Goal: Transaction & Acquisition: Purchase product/service

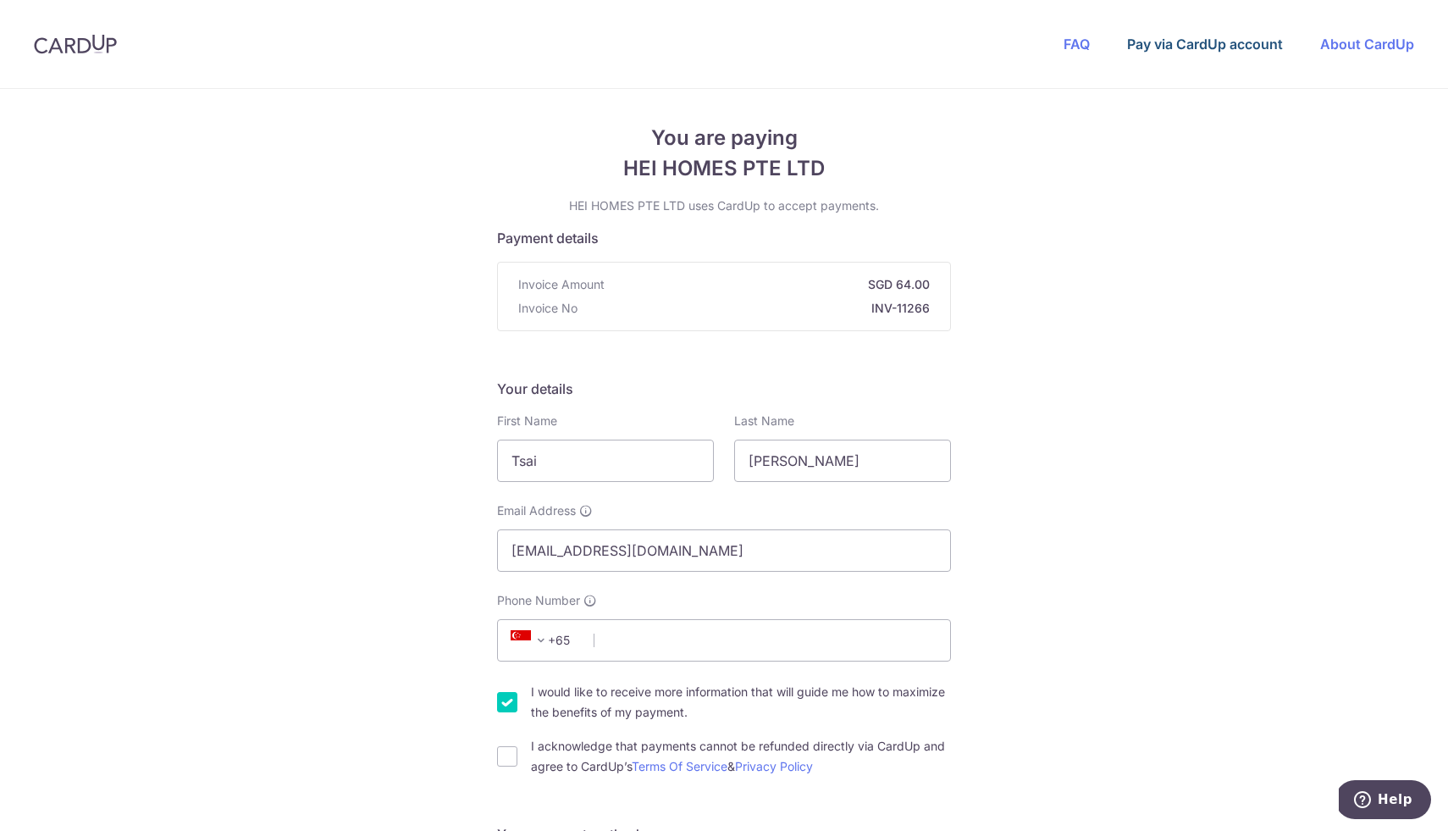
click at [1225, 43] on link "Pay via CardUp account" at bounding box center [1205, 44] width 156 height 17
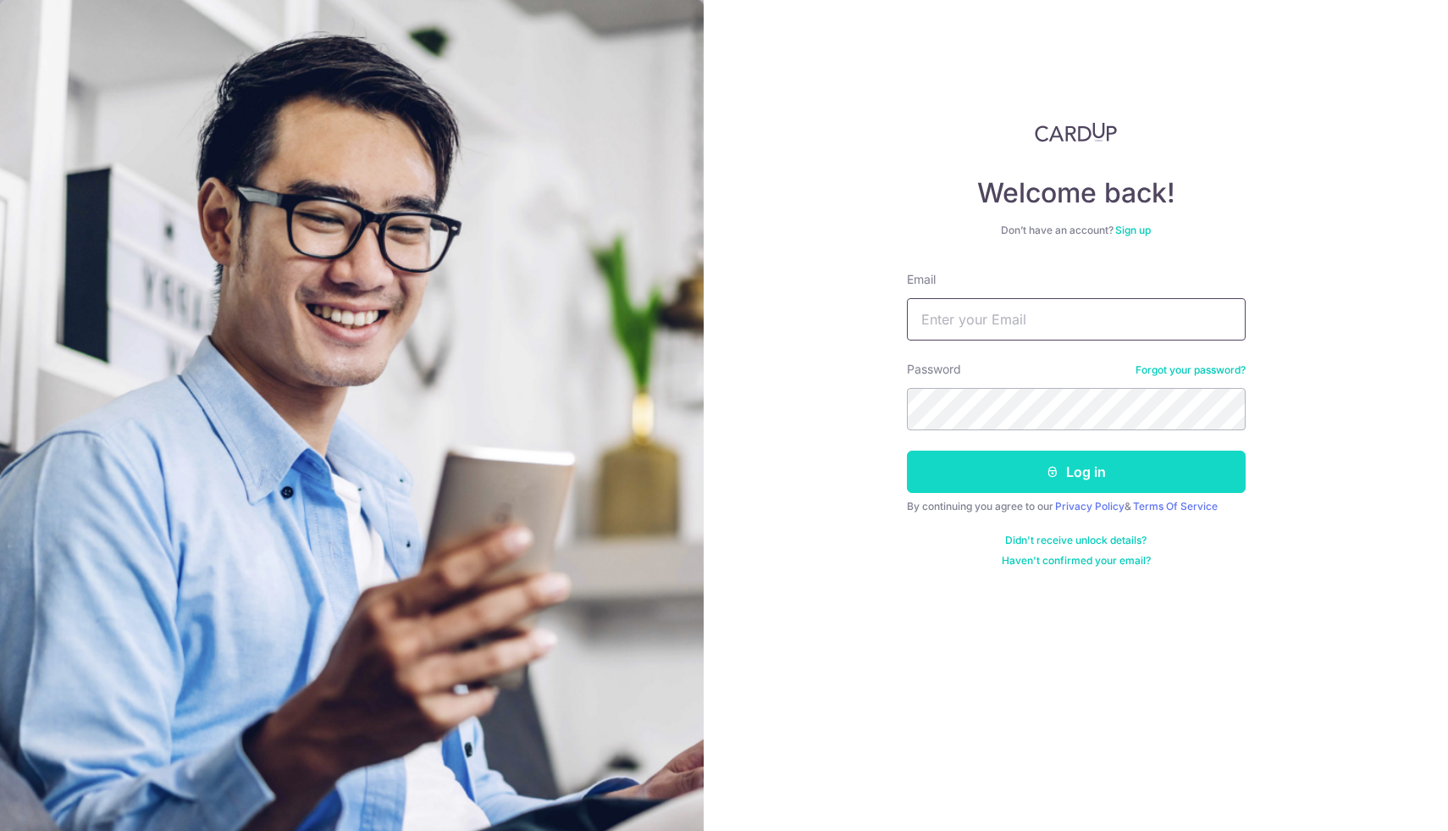
type input "[EMAIL_ADDRESS][DOMAIN_NAME]"
click at [1052, 473] on icon "submit" at bounding box center [1053, 472] width 14 height 14
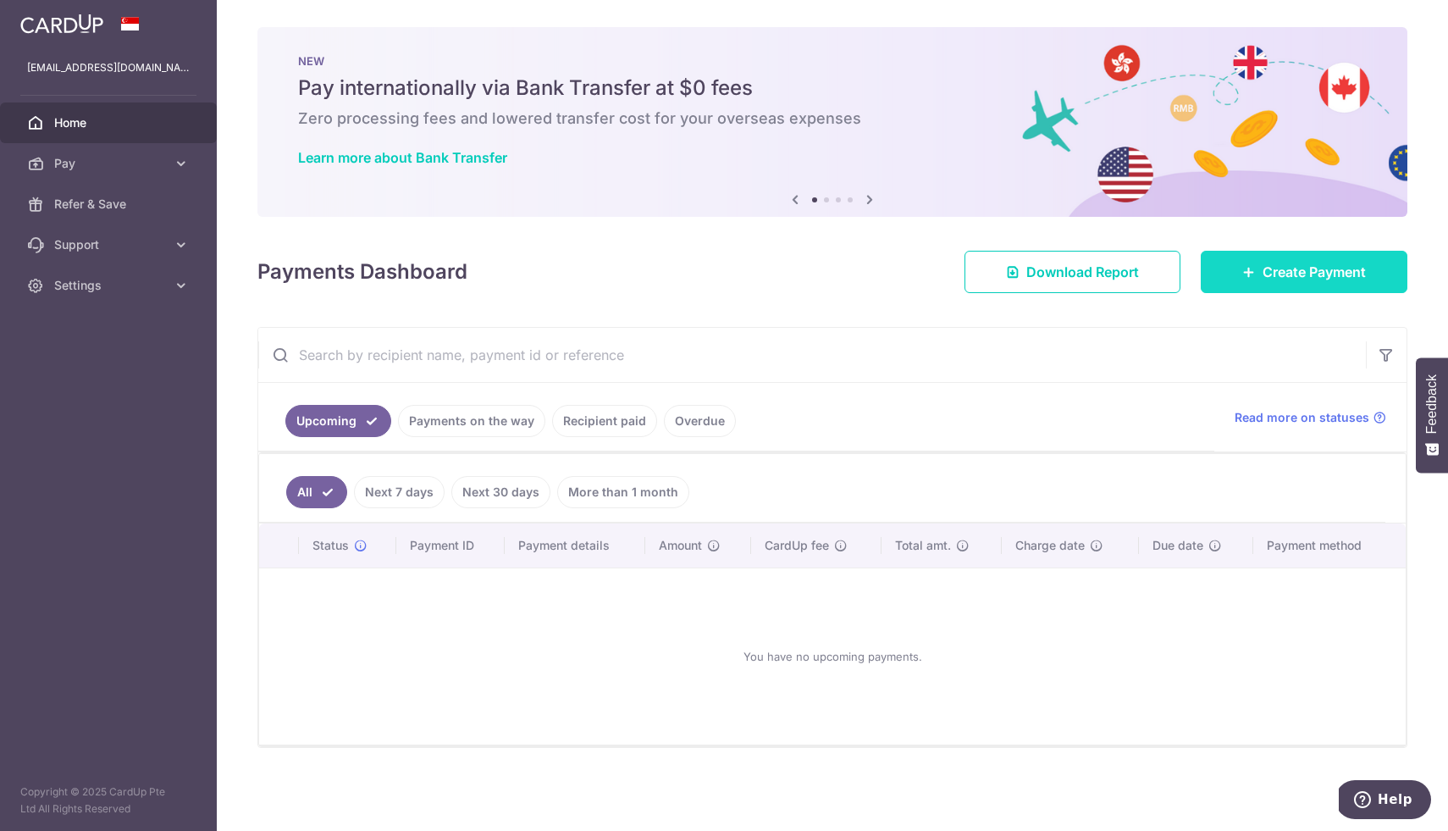
click at [1357, 276] on span "Create Payment" at bounding box center [1314, 272] width 103 height 20
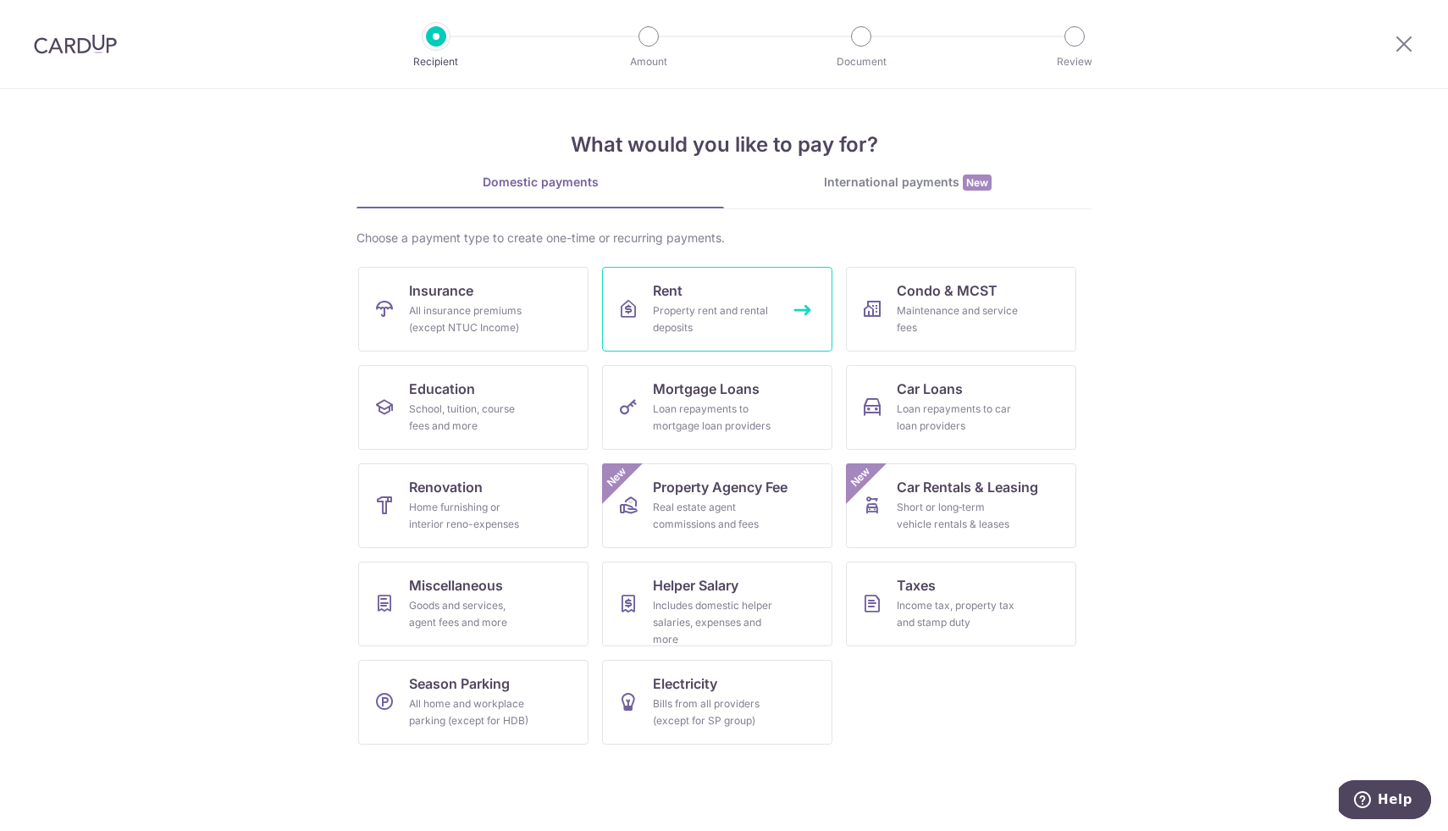
click at [771, 314] on div "Property rent and rental deposits" at bounding box center [714, 319] width 122 height 34
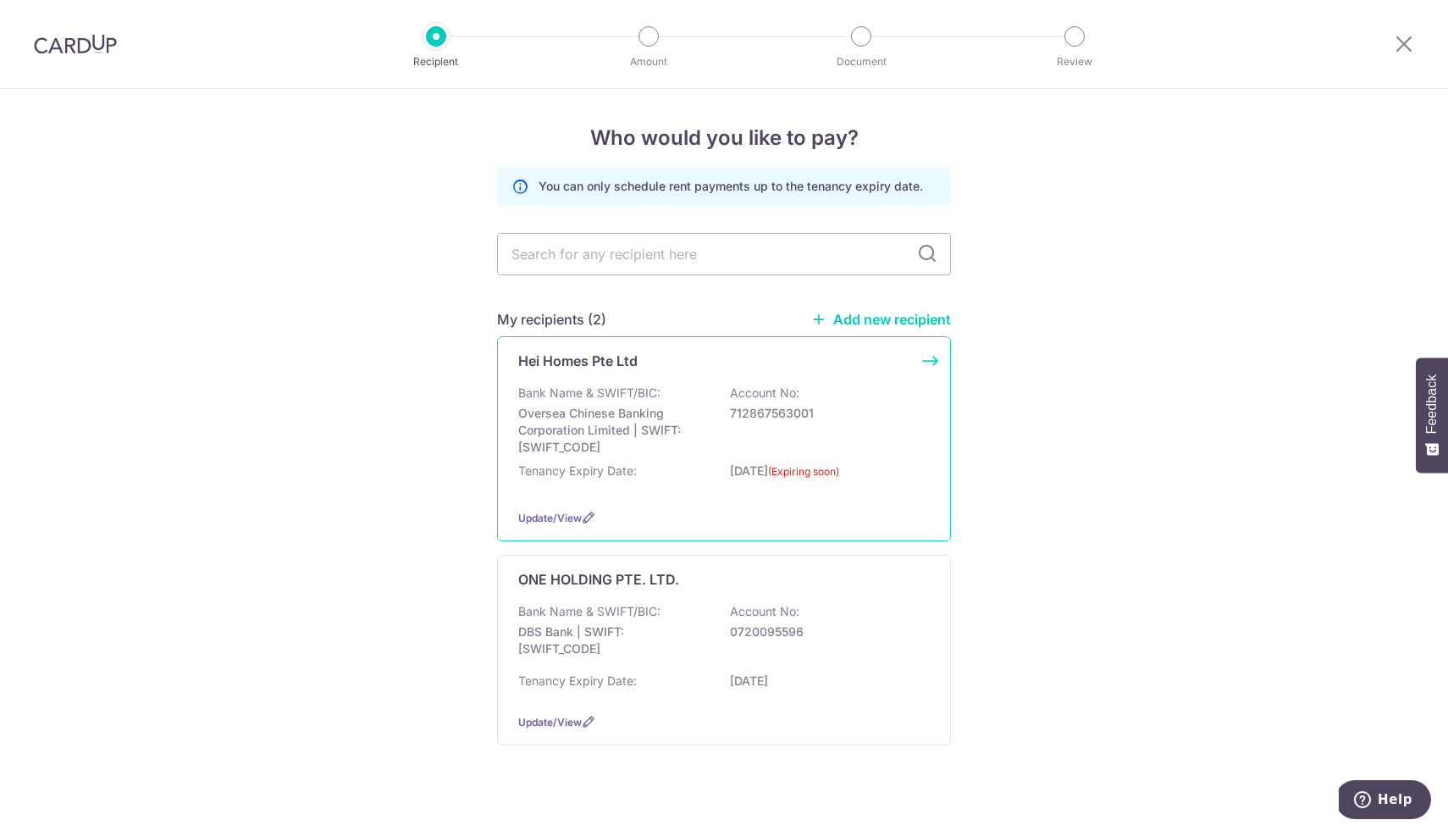
click at [662, 407] on p "Oversea Chinese Banking Corporation Limited | SWIFT: OCBCSGSGXXX" at bounding box center [613, 430] width 190 height 51
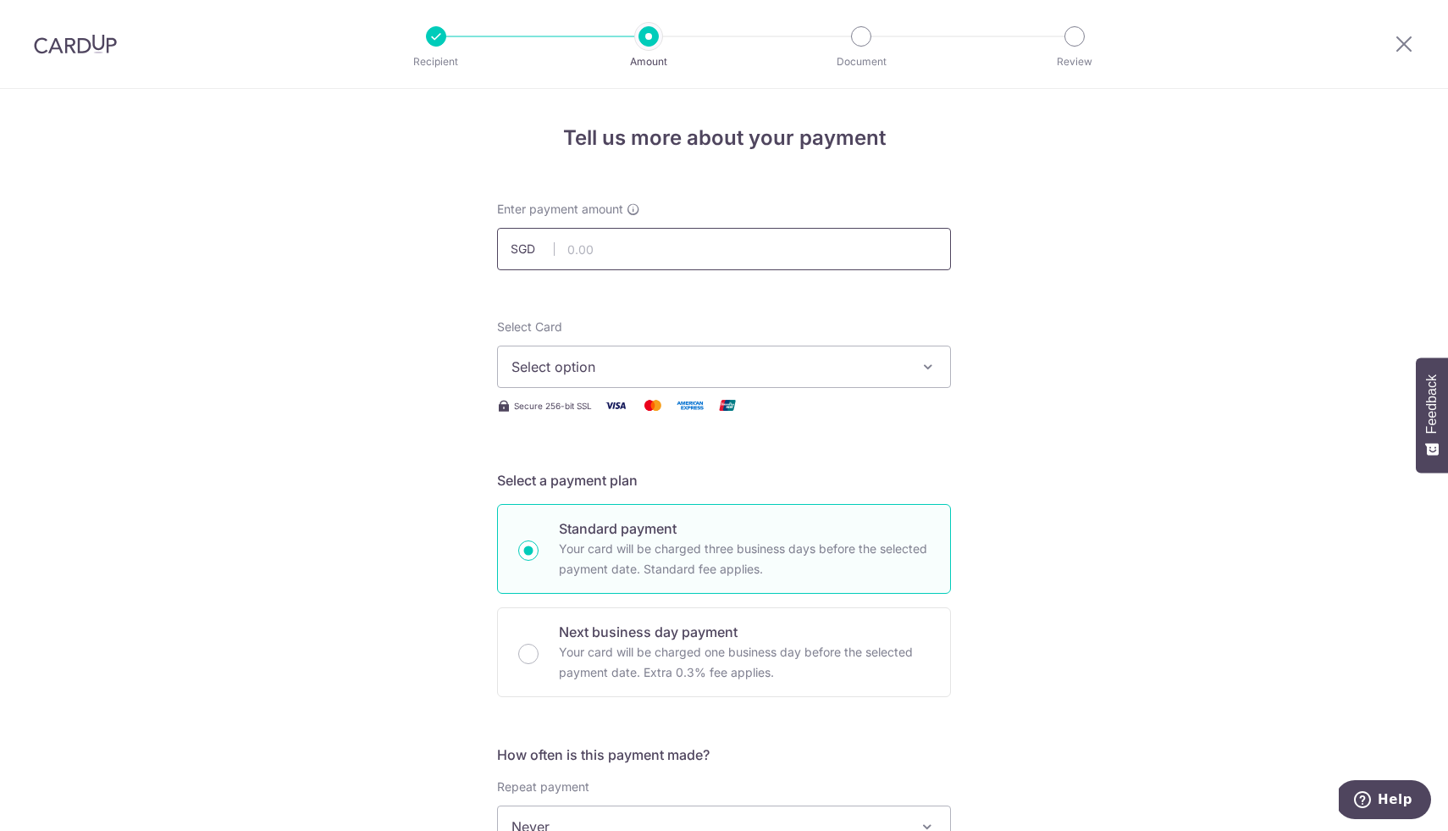
click at [675, 252] on input "text" at bounding box center [724, 249] width 454 height 42
type input "64.00"
click at [743, 375] on span "Select option" at bounding box center [708, 367] width 395 height 20
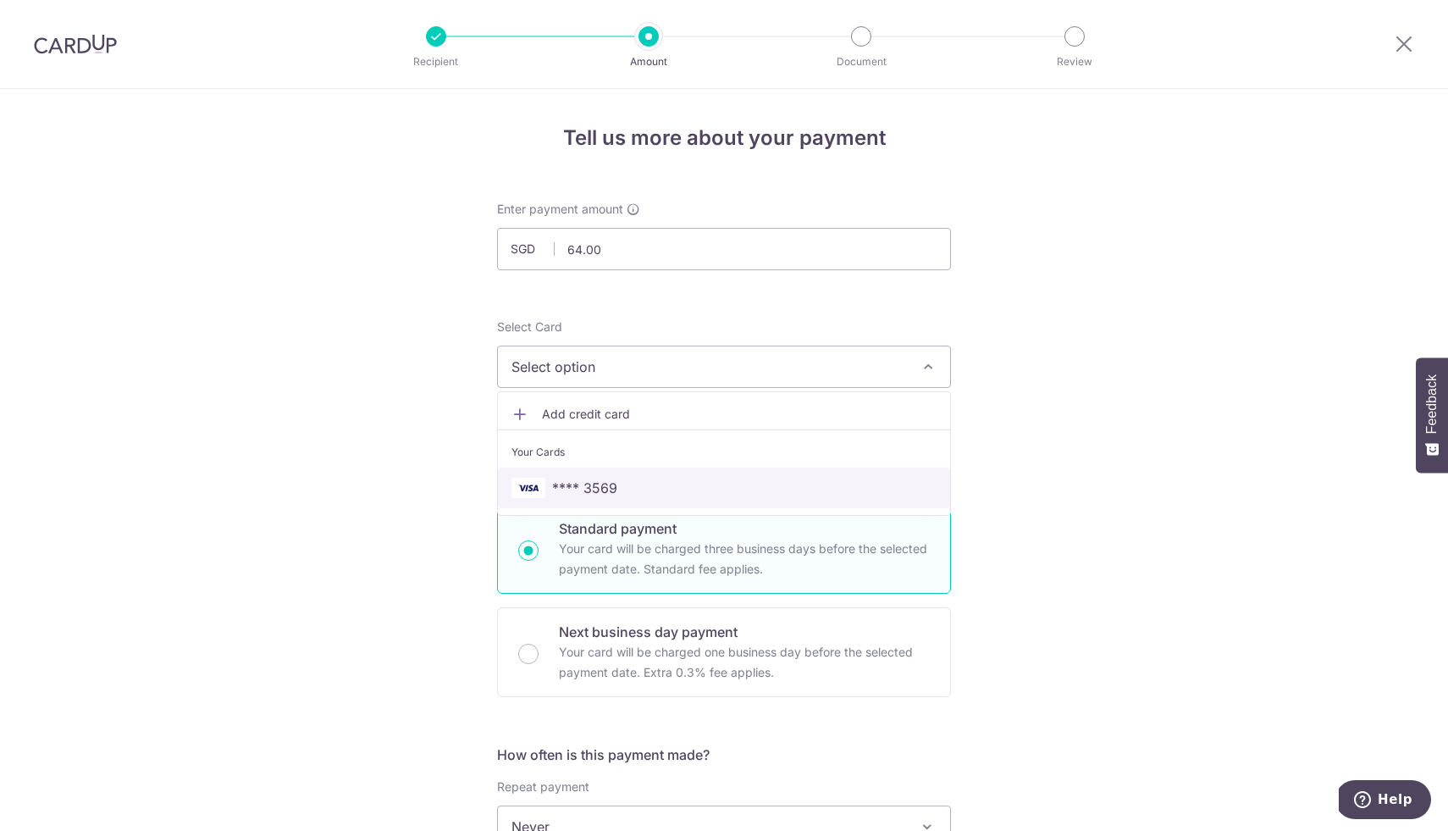
click at [665, 495] on span "**** 3569" at bounding box center [723, 488] width 425 height 20
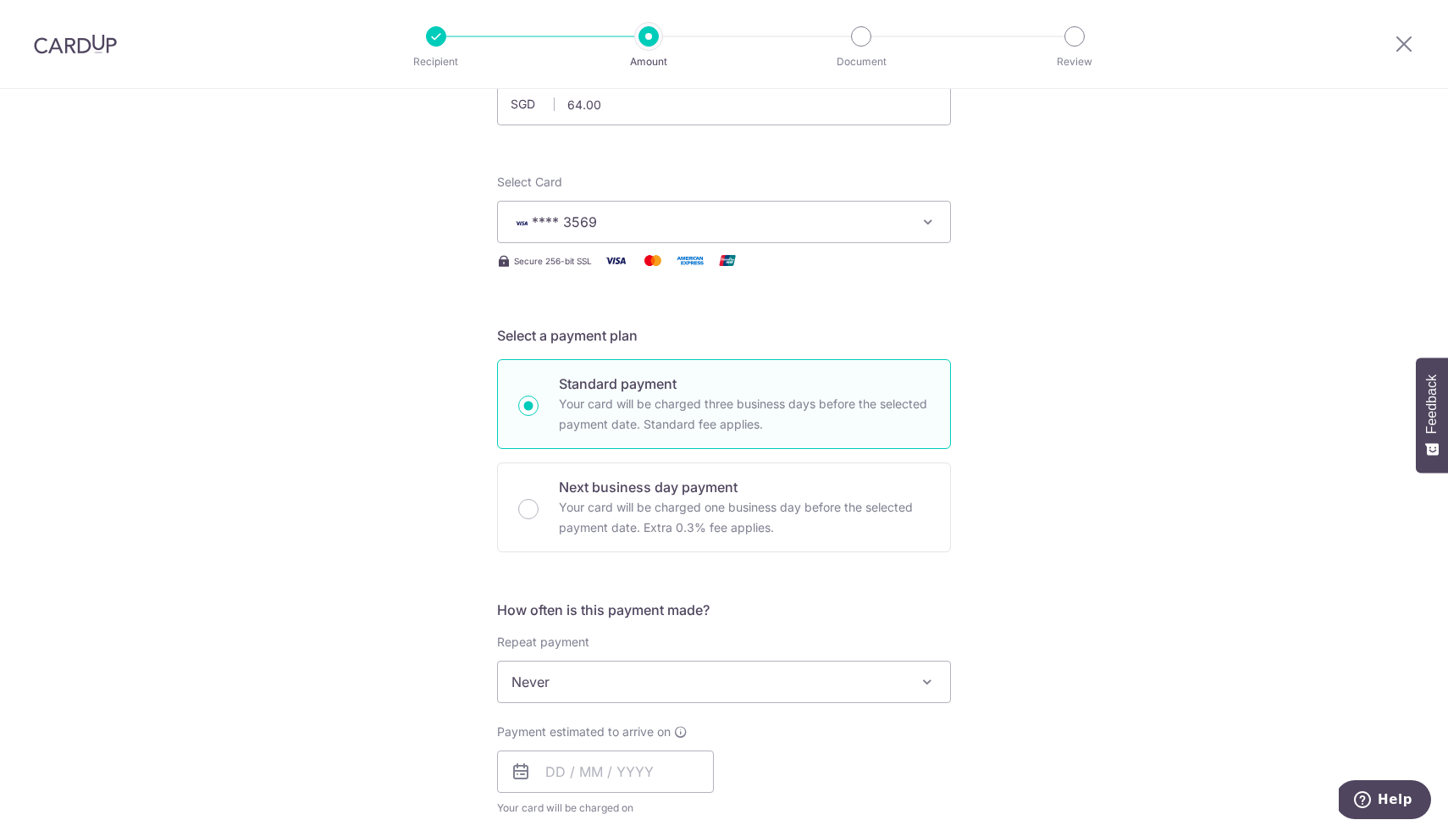
scroll to position [269, 0]
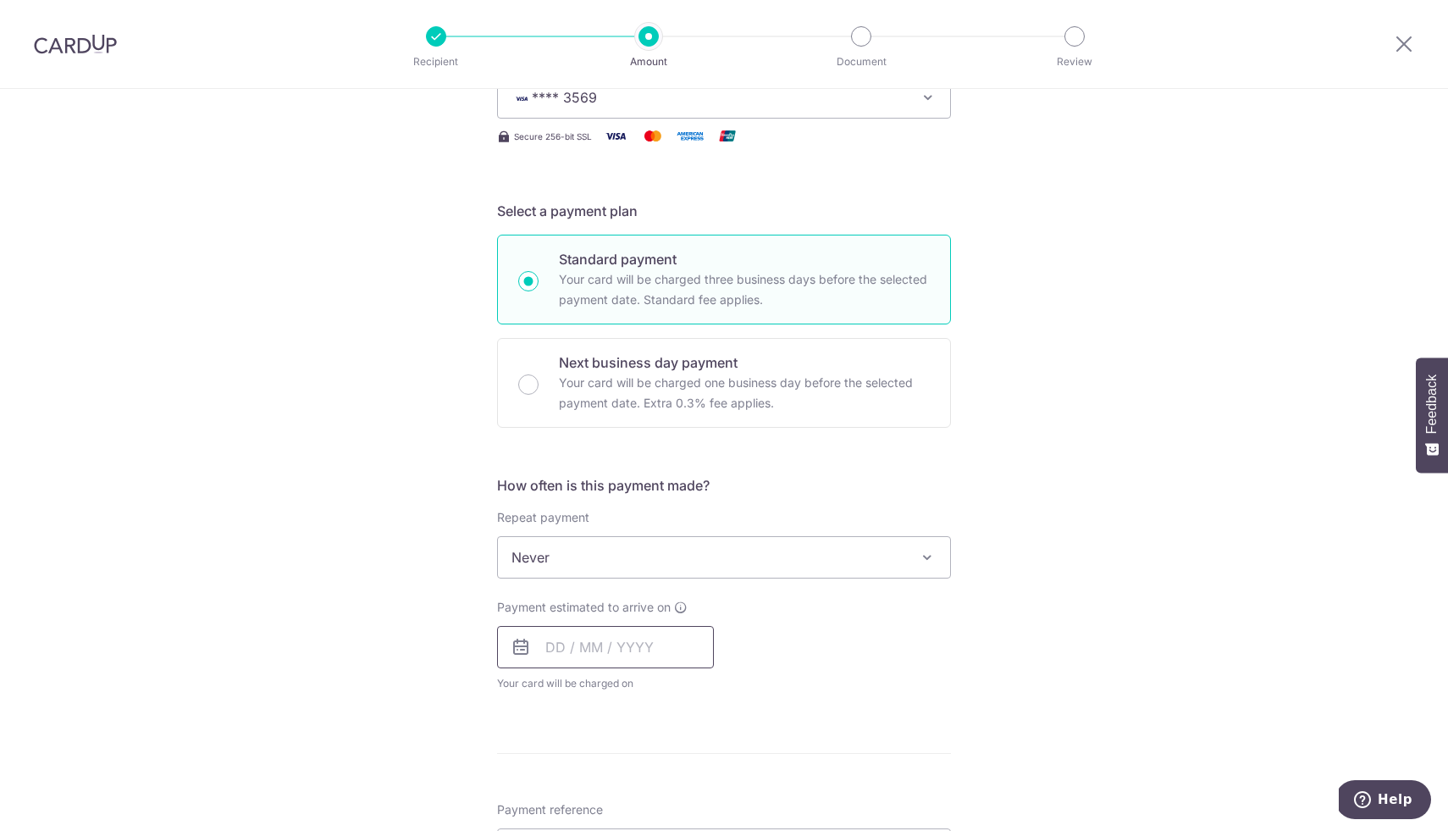
click at [597, 643] on input "text" at bounding box center [605, 647] width 217 height 42
click at [693, 758] on link "5" at bounding box center [701, 767] width 27 height 27
type input "[DATE]"
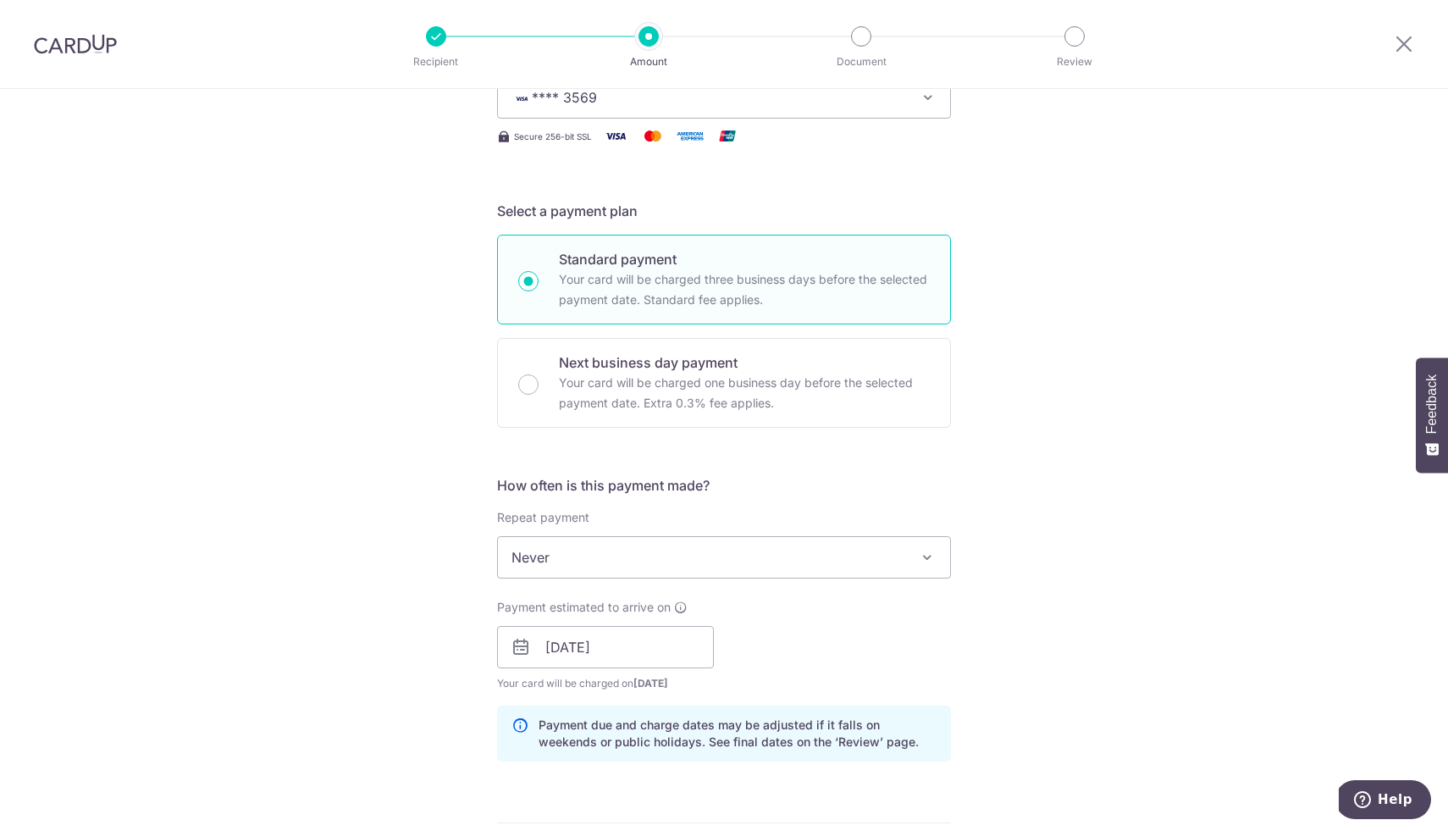
click at [861, 656] on div "Payment estimated to arrive on 05/09/2025 Prev Next Sep Oct Nov Dec 2025 2026 2…" at bounding box center [724, 645] width 474 height 93
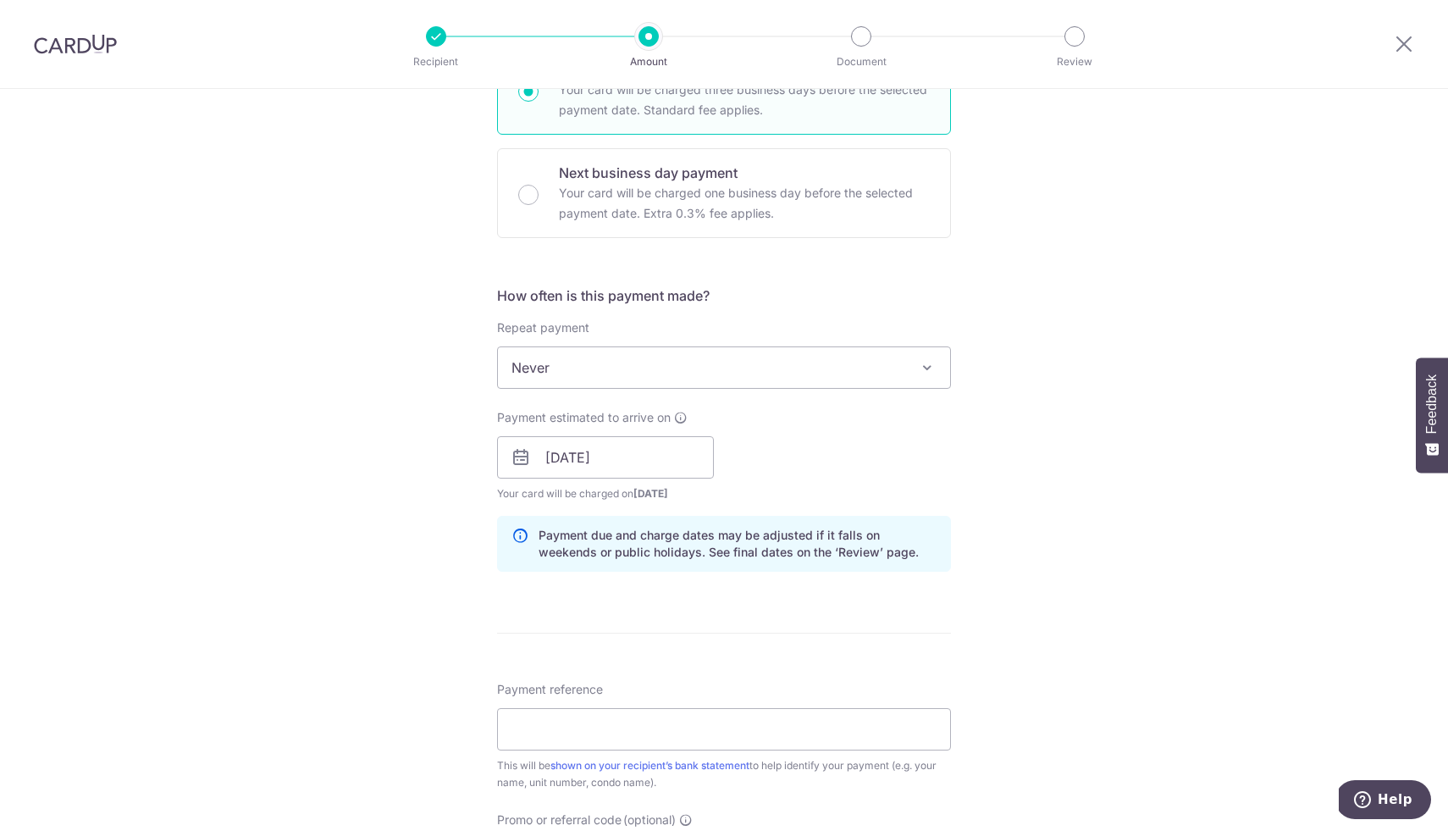
scroll to position [459, 0]
click at [668, 735] on input "Payment reference" at bounding box center [724, 729] width 454 height 42
click at [716, 644] on form "Enter payment amount SGD 64.00 64.00 Select Card **** 3569 Add credit card Your…" at bounding box center [724, 481] width 454 height 1479
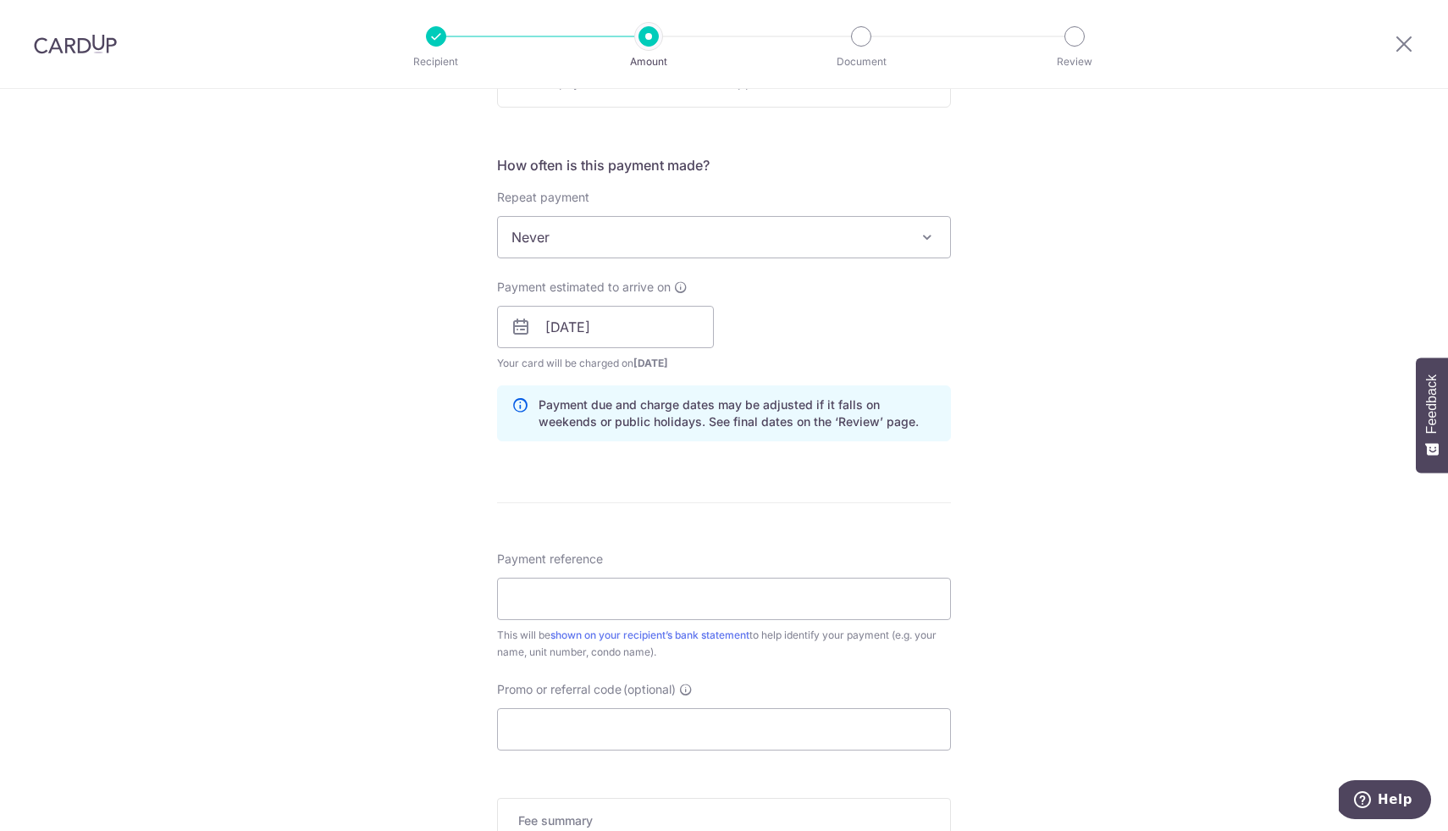
scroll to position [588, 0]
click at [716, 578] on div "Payment reference This will be shown on your recipient’s bank statement to help…" at bounding box center [724, 607] width 454 height 110
click at [672, 609] on input "Payment reference" at bounding box center [724, 600] width 454 height 42
type input "[PERSON_NAME]"
click at [626, 734] on input "Promo or referral code (optional)" at bounding box center [724, 731] width 454 height 42
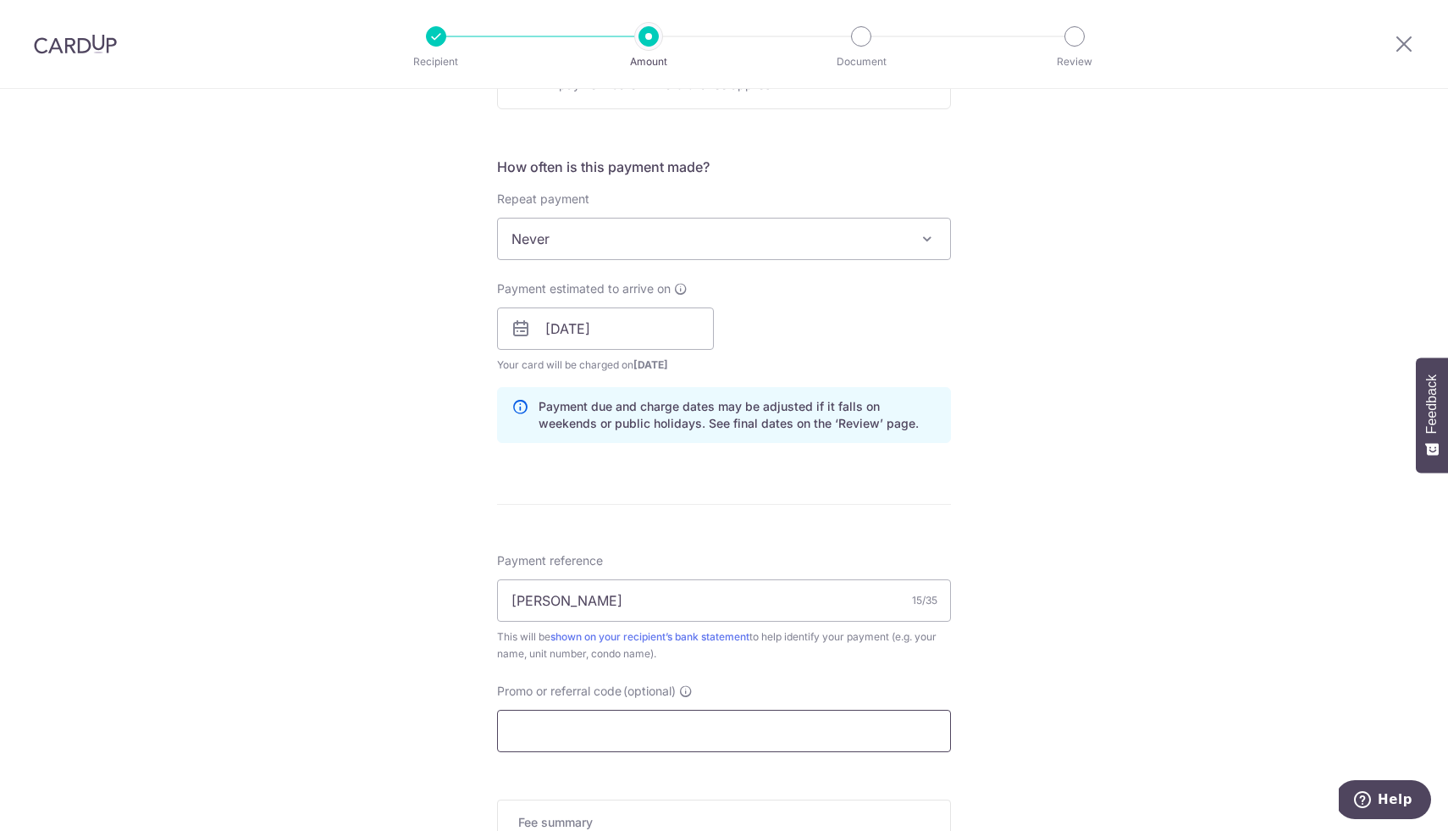
click at [626, 734] on input "Promo or referral code (optional)" at bounding box center [724, 731] width 454 height 42
click at [605, 740] on input "Promo or referral code (optional)" at bounding box center [724, 731] width 454 height 42
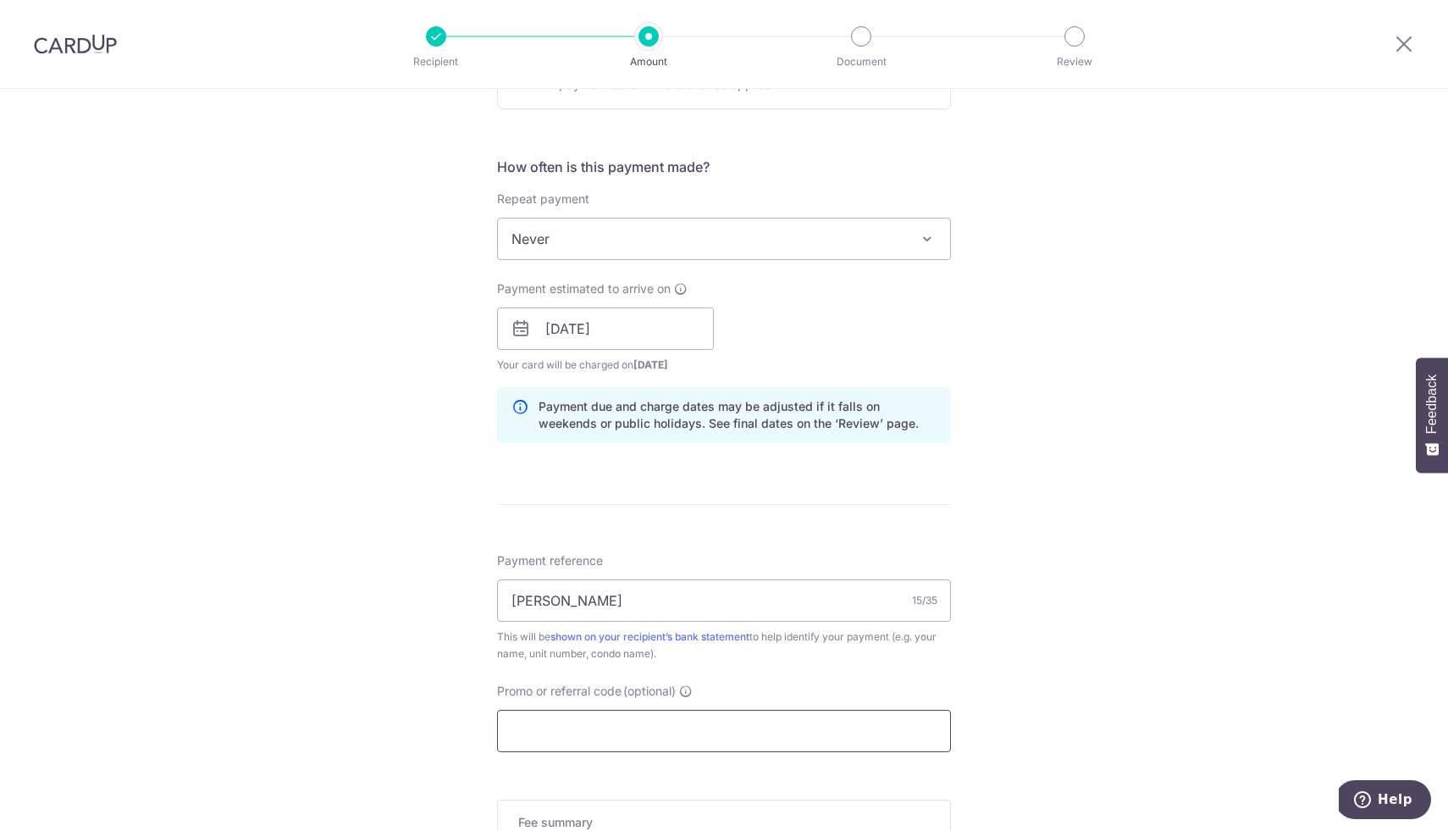
click at [605, 740] on input "Promo or referral code (optional)" at bounding box center [724, 731] width 454 height 42
paste input "SAVERENT179"
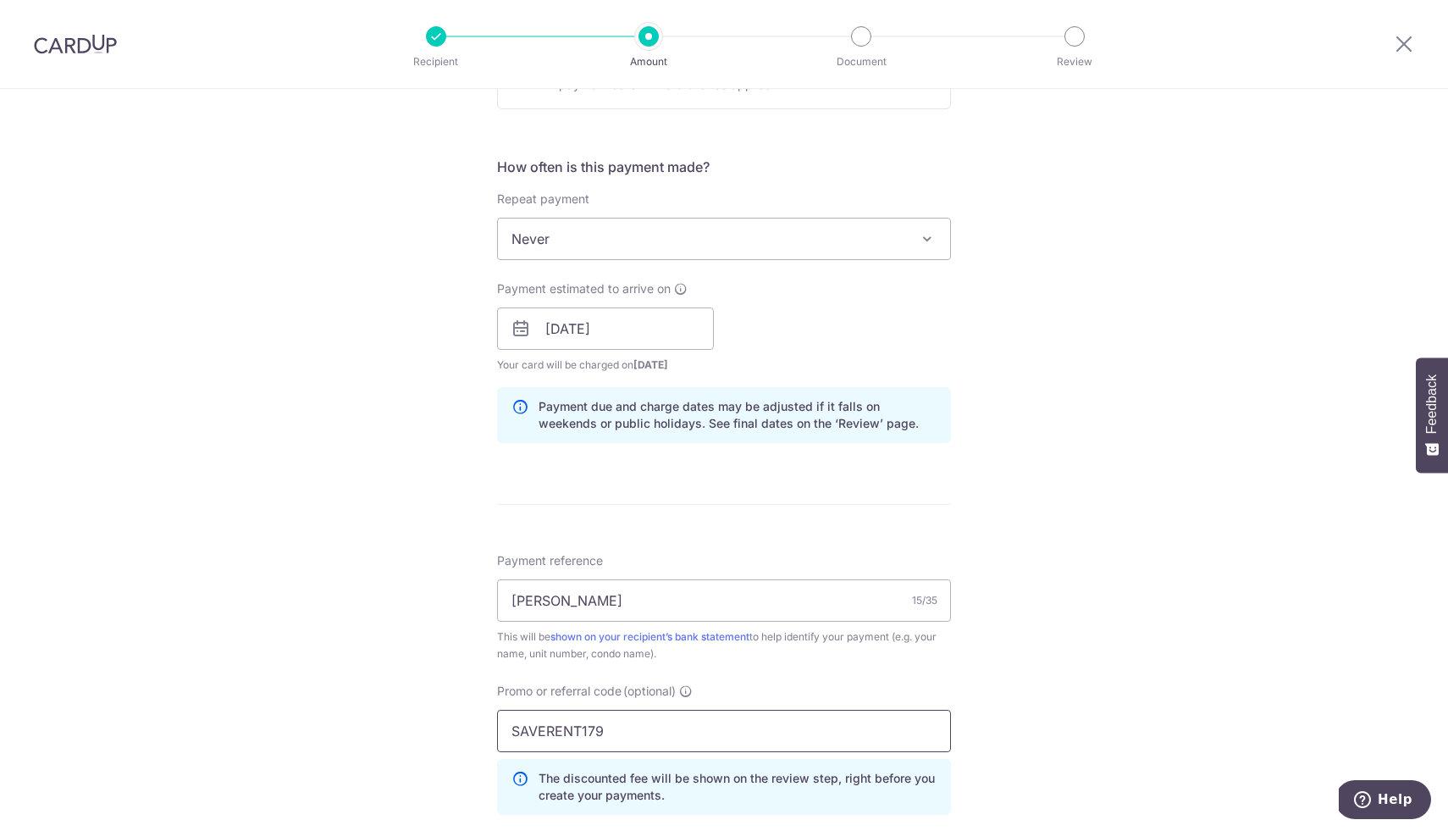
type input "SAVERENT179"
click at [1113, 583] on div "Tell us more about your payment Enter payment amount SGD 64.00 64.00 Select Car…" at bounding box center [724, 374] width 1448 height 1747
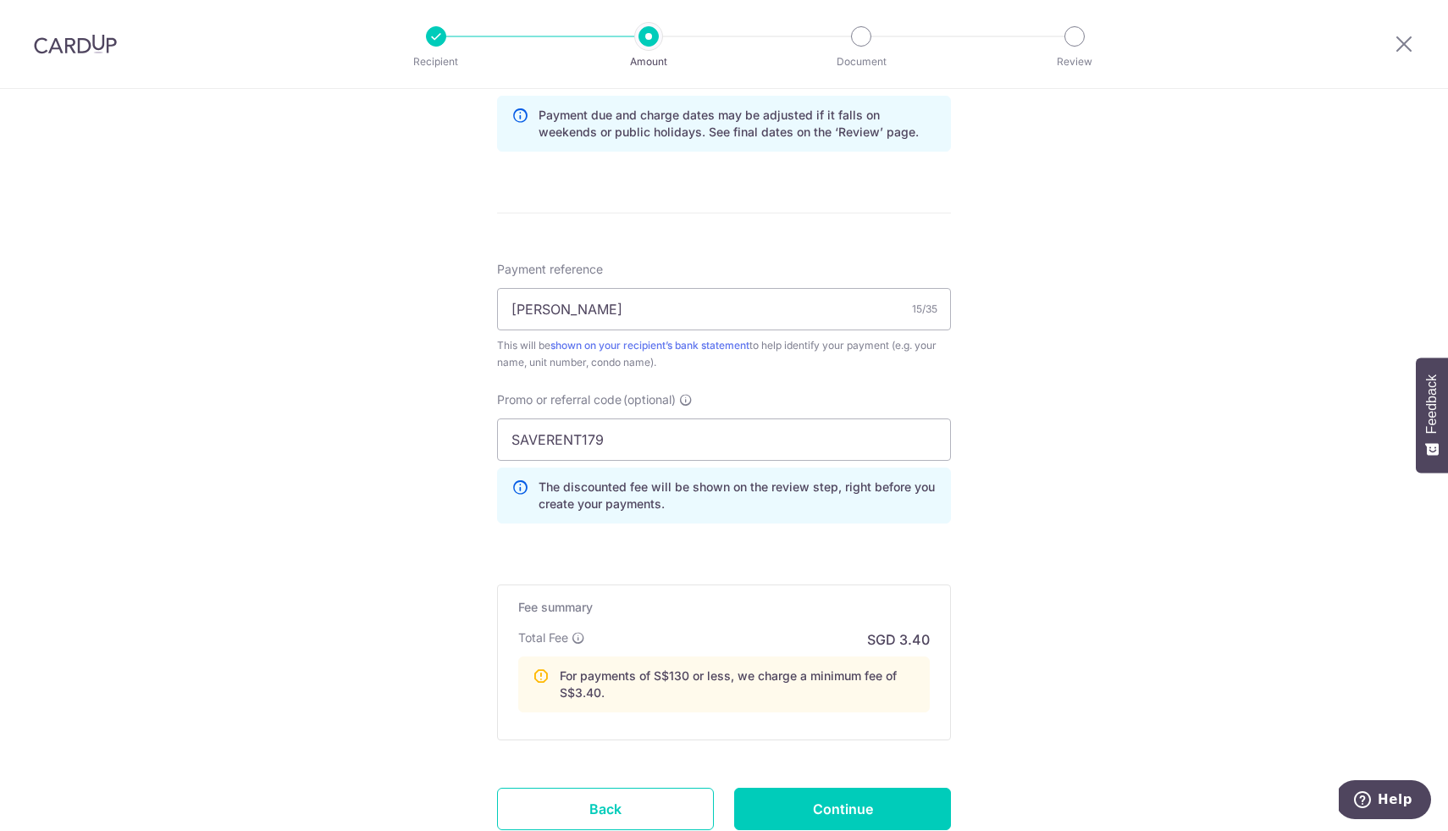
scroll to position [961, 0]
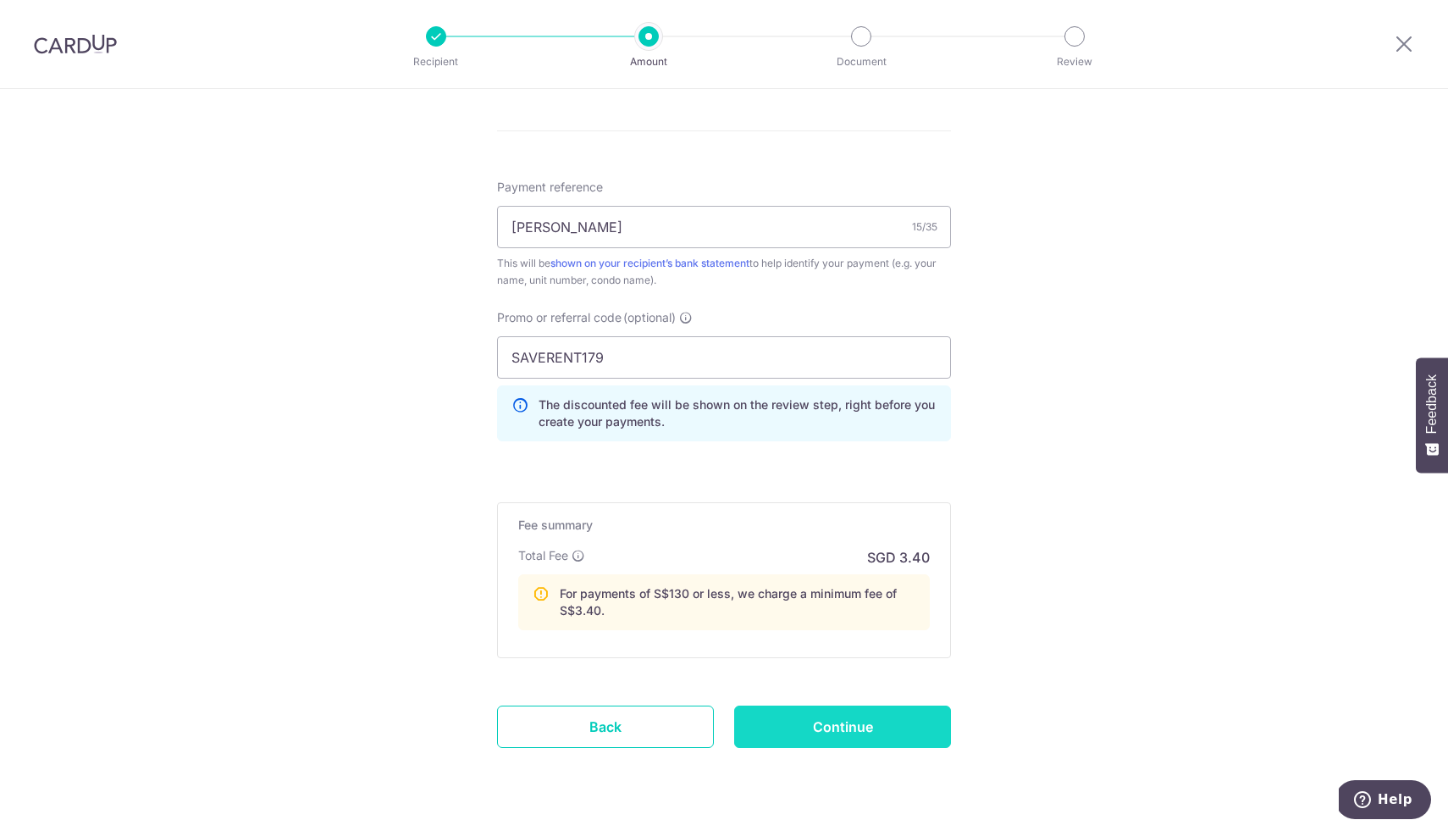
click at [866, 729] on input "Continue" at bounding box center [842, 726] width 217 height 42
type input "Create Schedule"
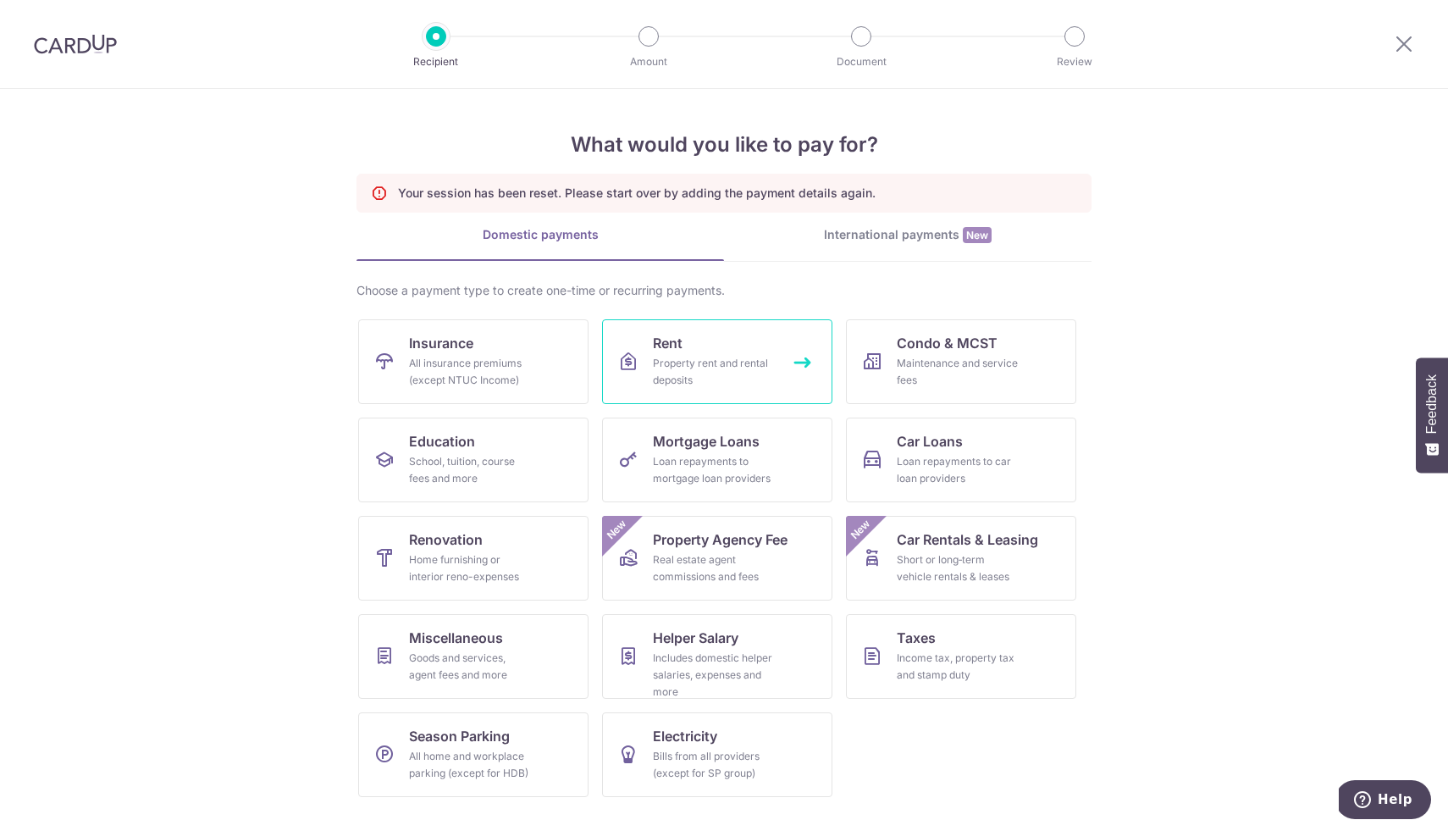
click at [722, 380] on div "Property rent and rental deposits" at bounding box center [714, 372] width 122 height 34
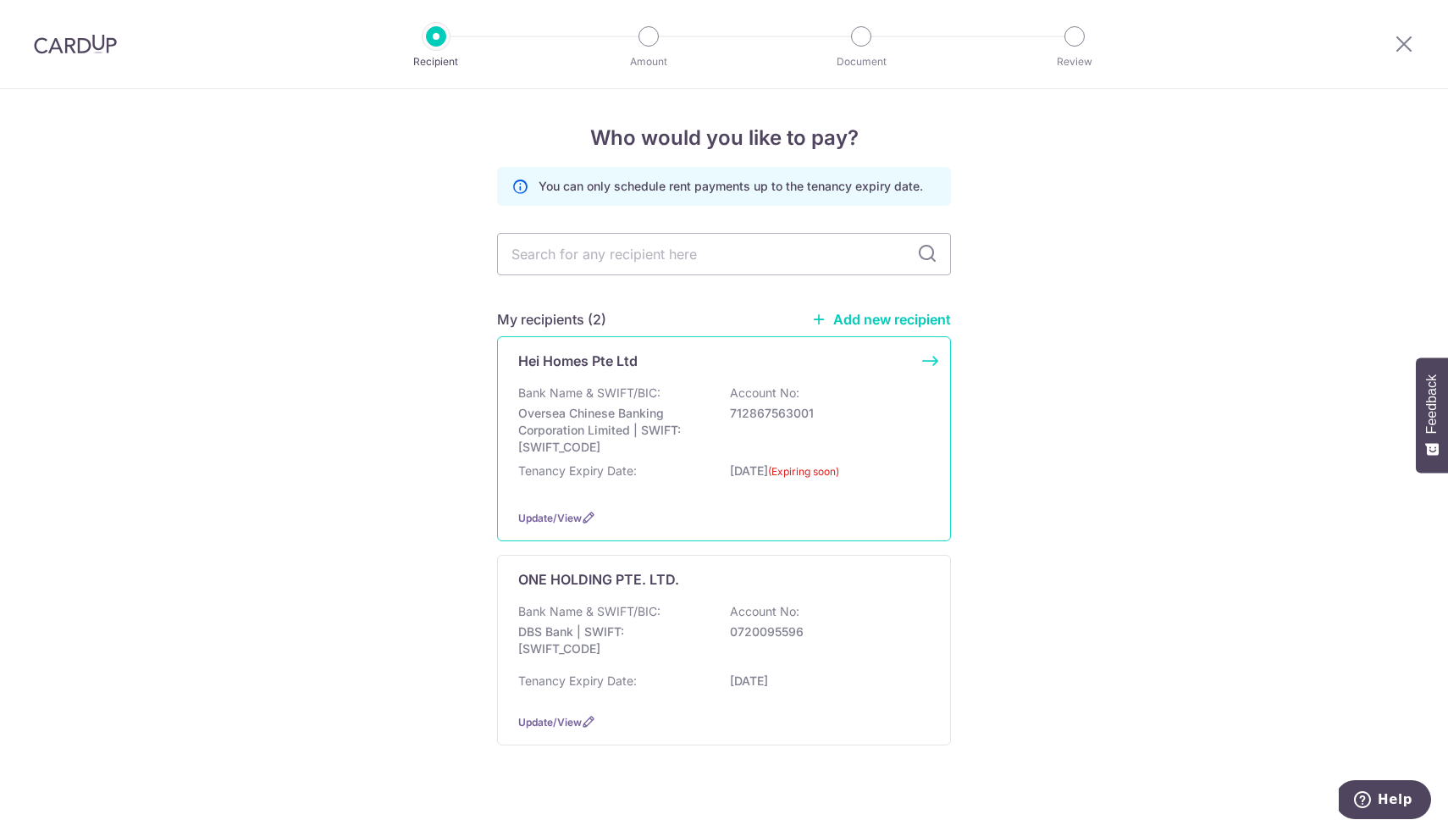
click at [688, 401] on div "Bank Name & SWIFT/BIC: Oversea Chinese Banking Corporation Limited | SWIFT: [SW…" at bounding box center [724, 419] width 412 height 71
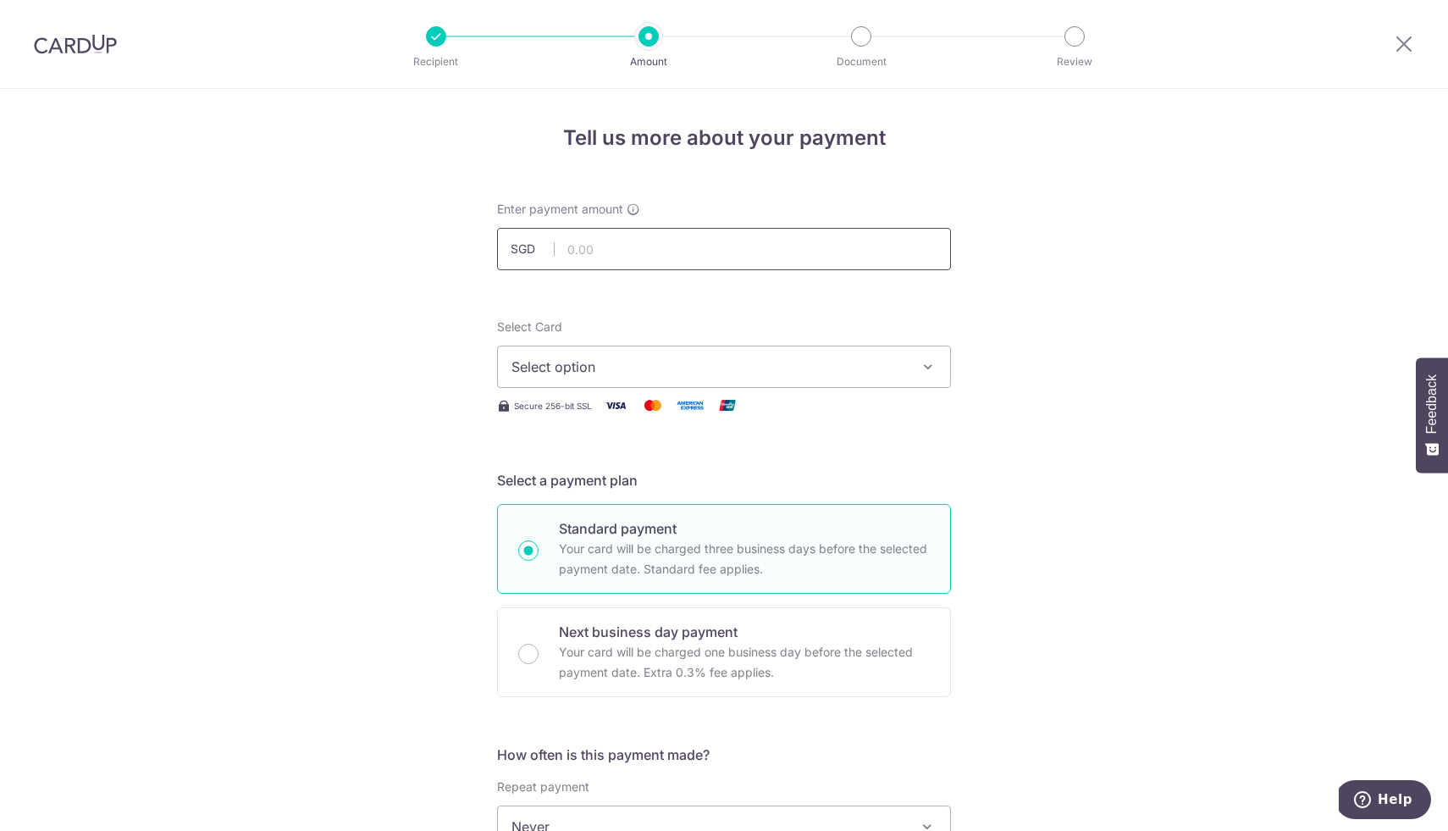
click at [683, 257] on input "text" at bounding box center [724, 249] width 454 height 42
type input "64.00"
click at [749, 379] on button "Select option" at bounding box center [724, 367] width 454 height 42
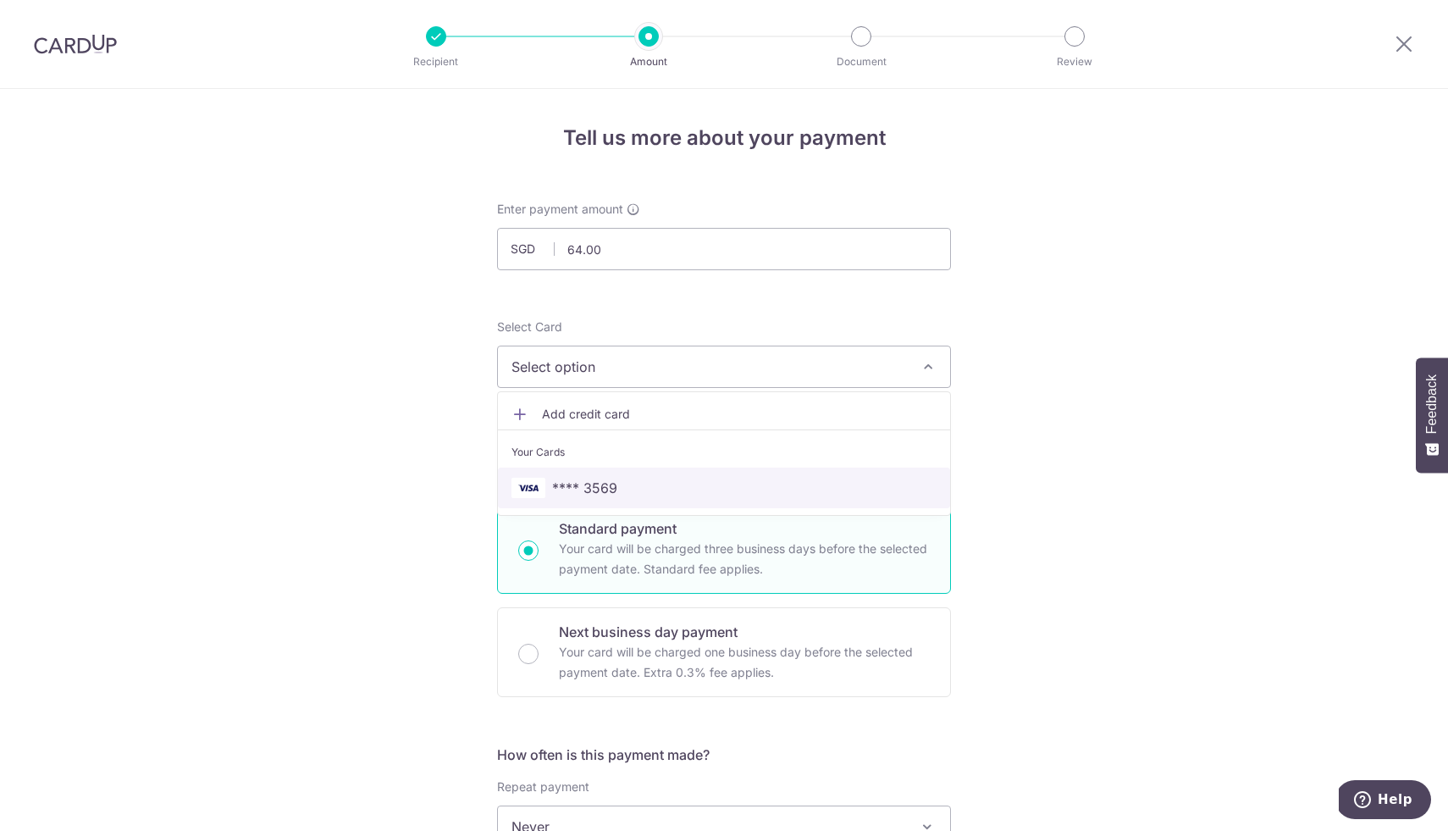
click at [666, 481] on span "**** 3569" at bounding box center [723, 488] width 425 height 20
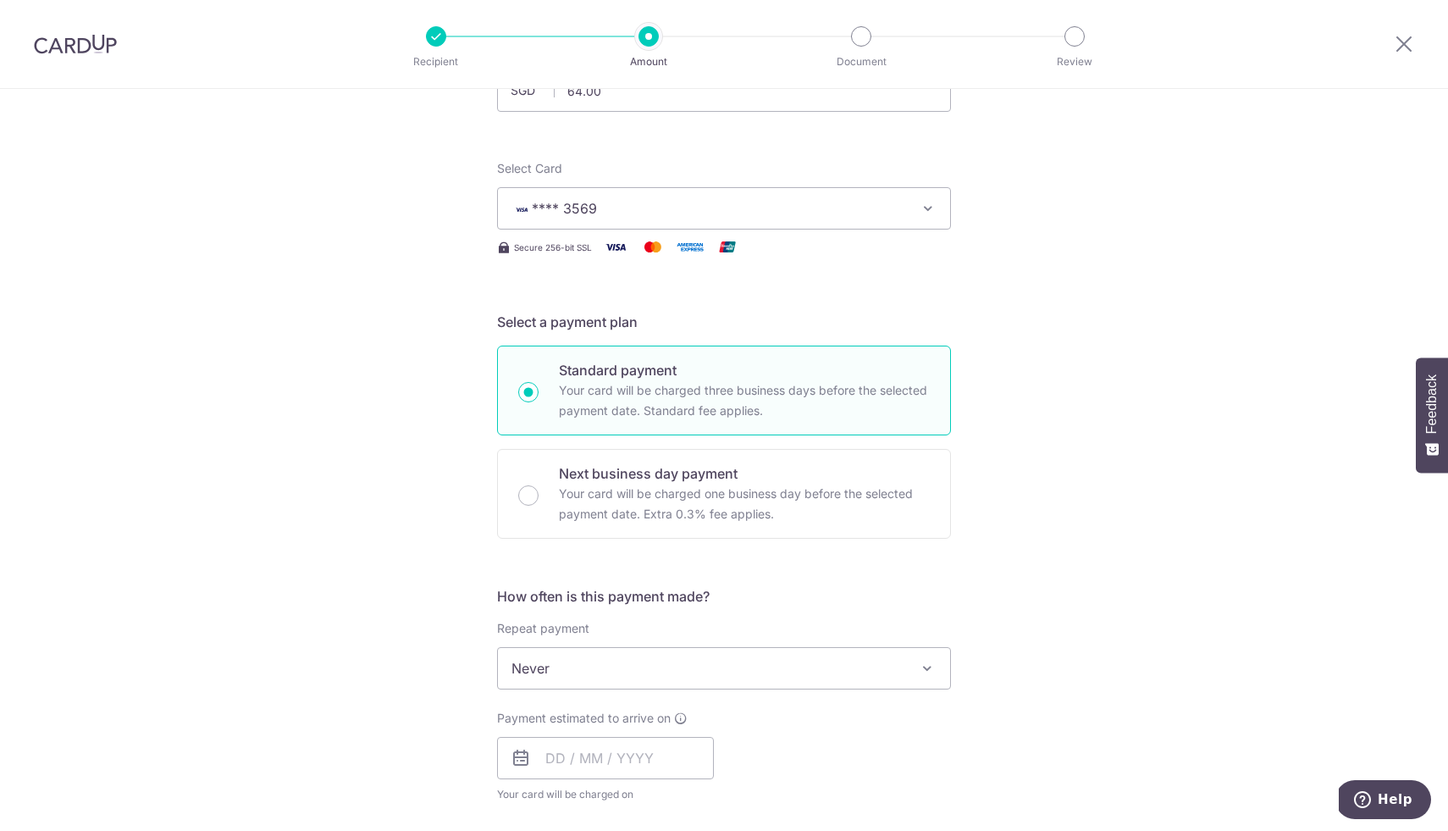
scroll to position [187, 0]
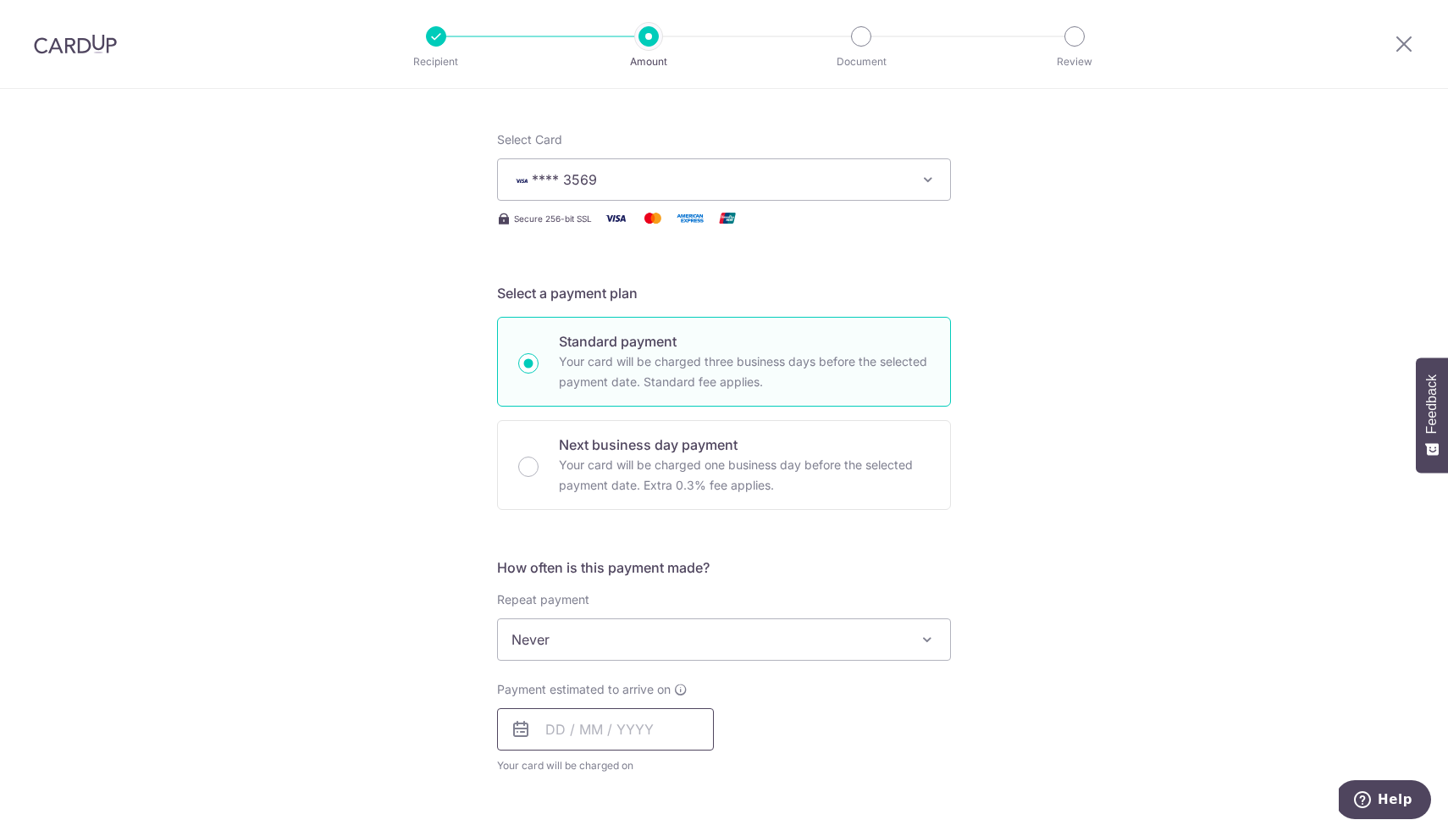
click at [617, 727] on input "text" at bounding box center [605, 729] width 217 height 42
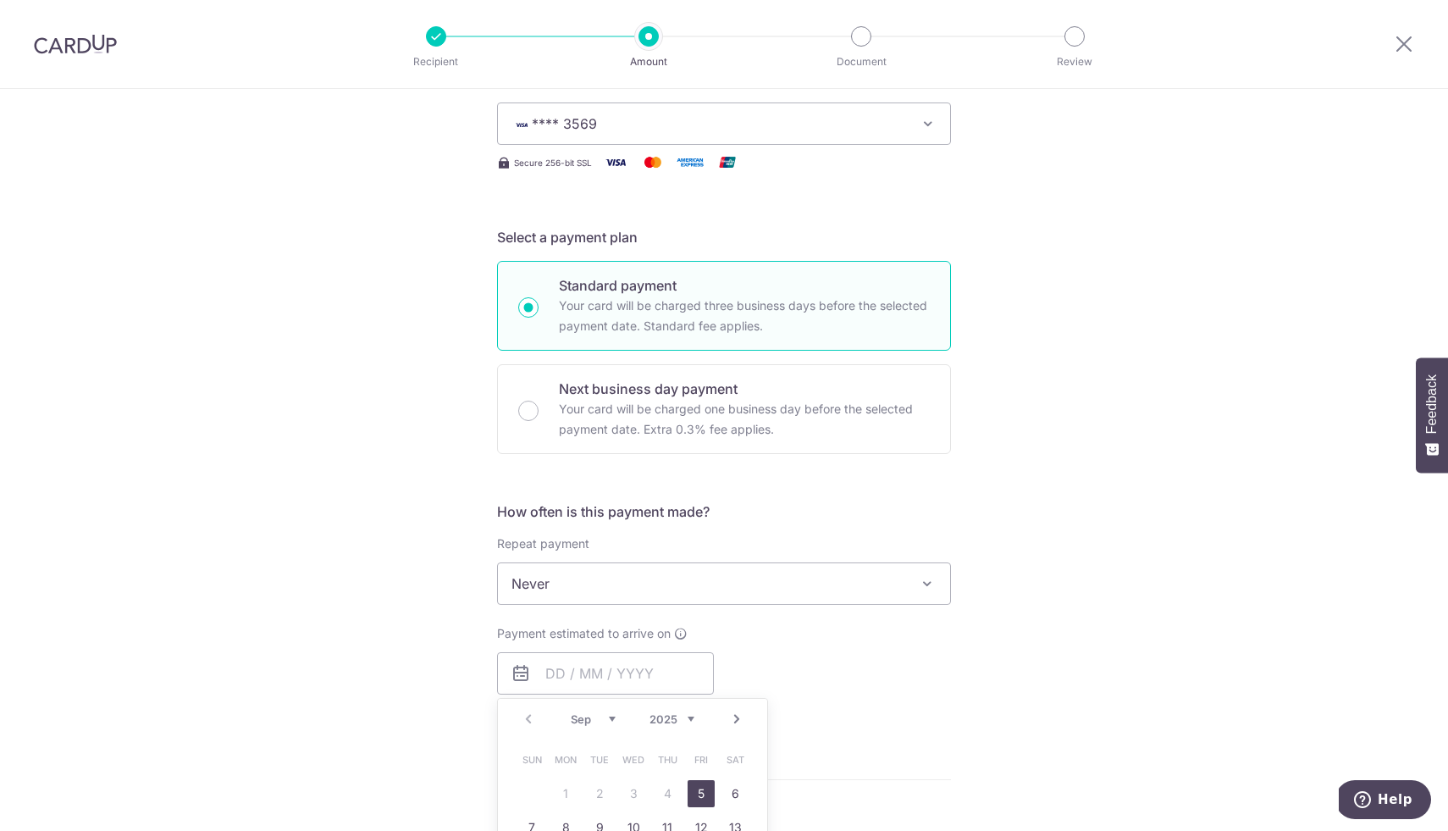
click at [698, 790] on link "5" at bounding box center [701, 793] width 27 height 27
type input "[DATE]"
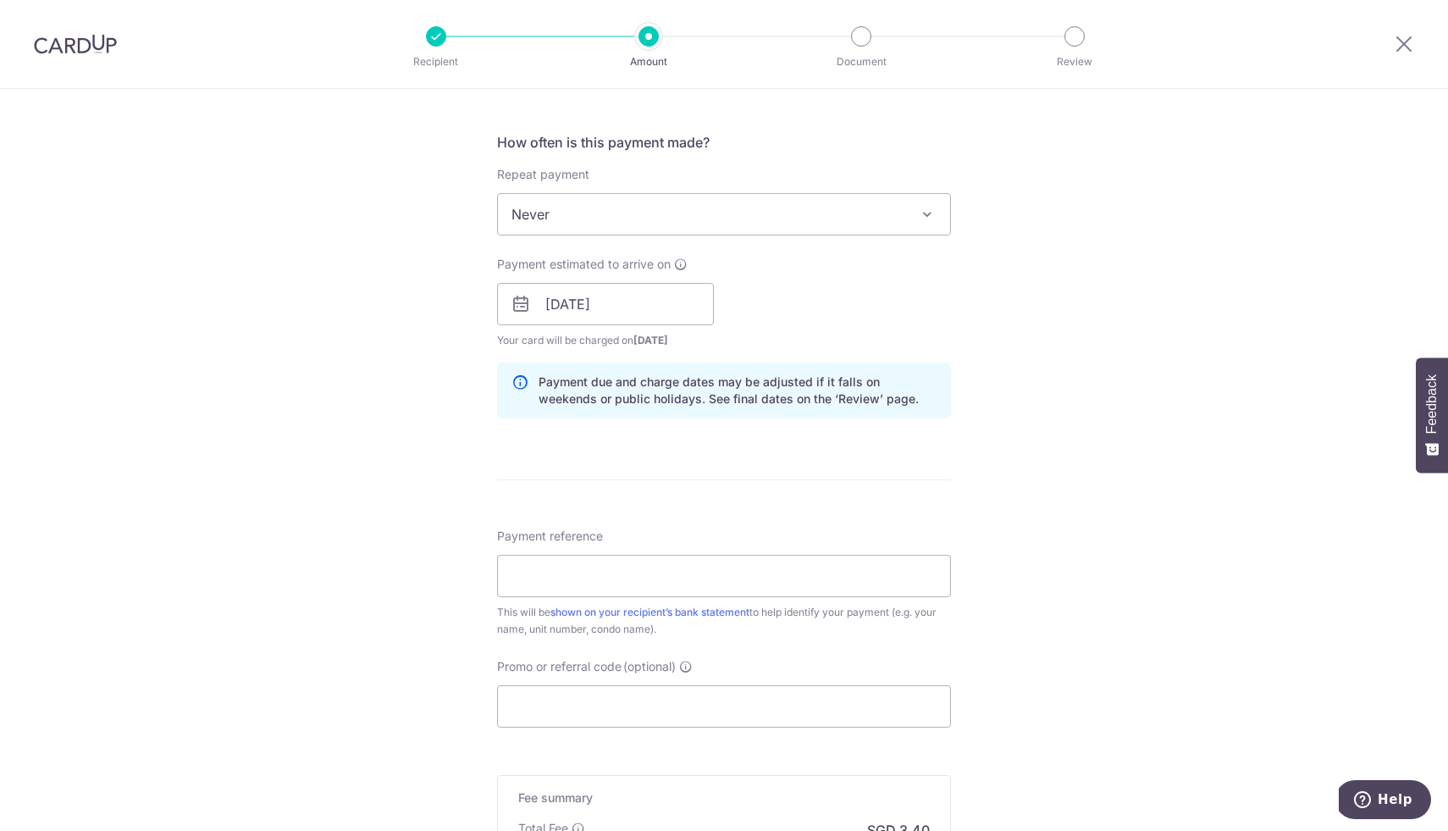
scroll to position [628, 0]
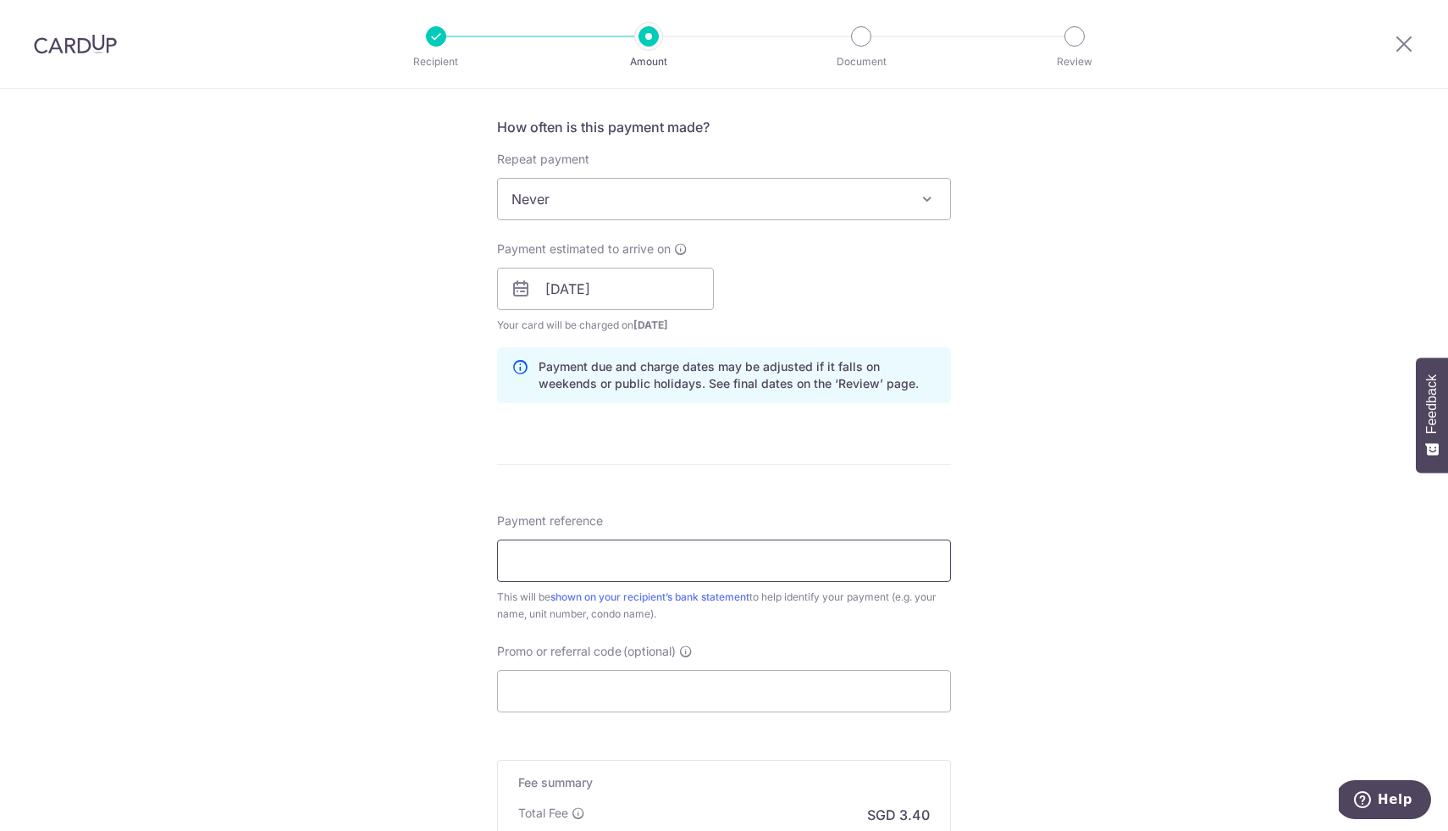
click at [671, 554] on input "Payment reference" at bounding box center [724, 560] width 454 height 42
type input "[PERSON_NAME]"
click at [613, 694] on input "Promo or referral code (optional)" at bounding box center [724, 691] width 454 height 42
paste input "SAVERENT179"
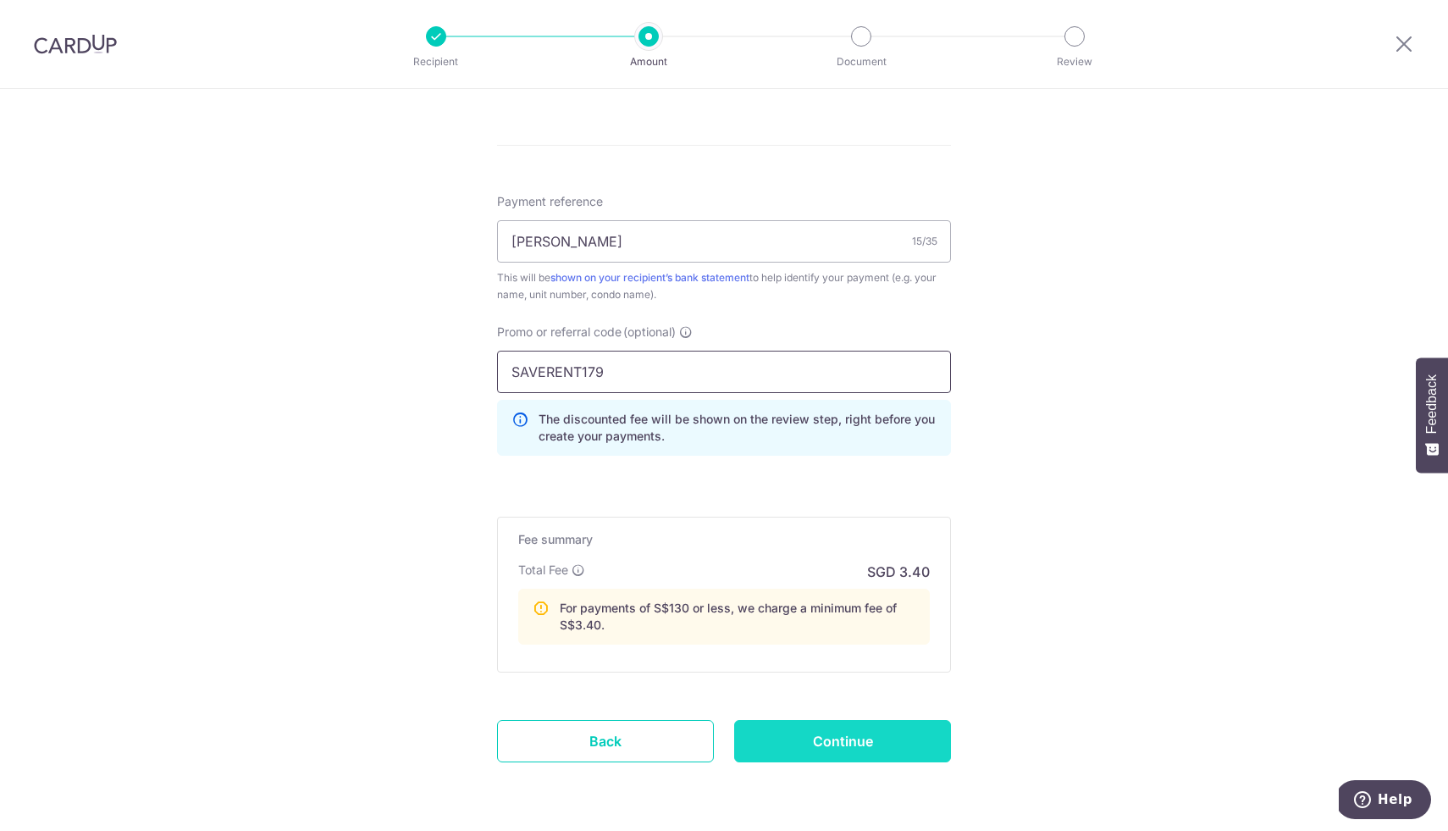
scroll to position [956, 0]
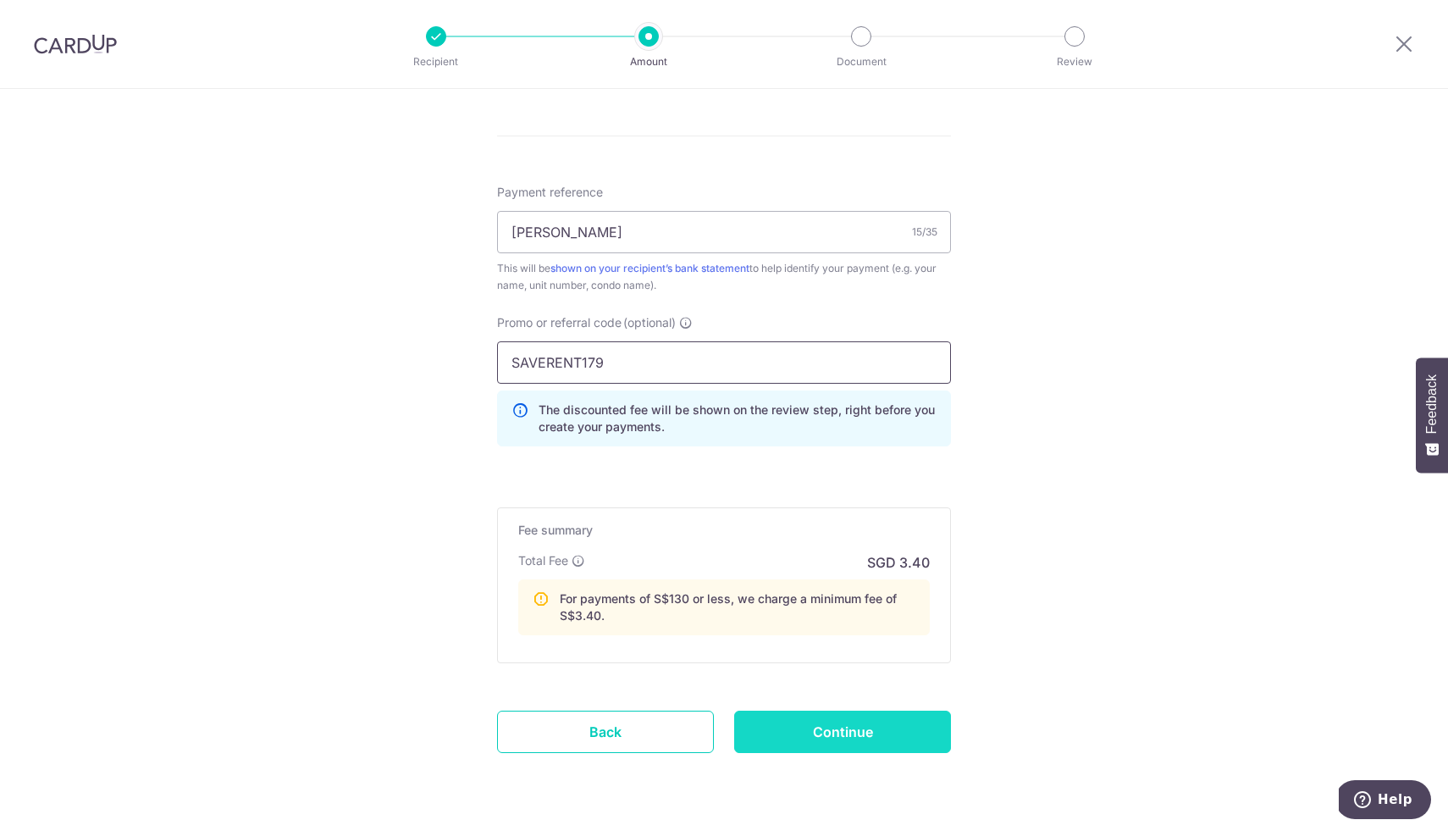
type input "SAVERENT179"
click at [852, 734] on input "Continue" at bounding box center [842, 732] width 217 height 42
type input "Create Schedule"
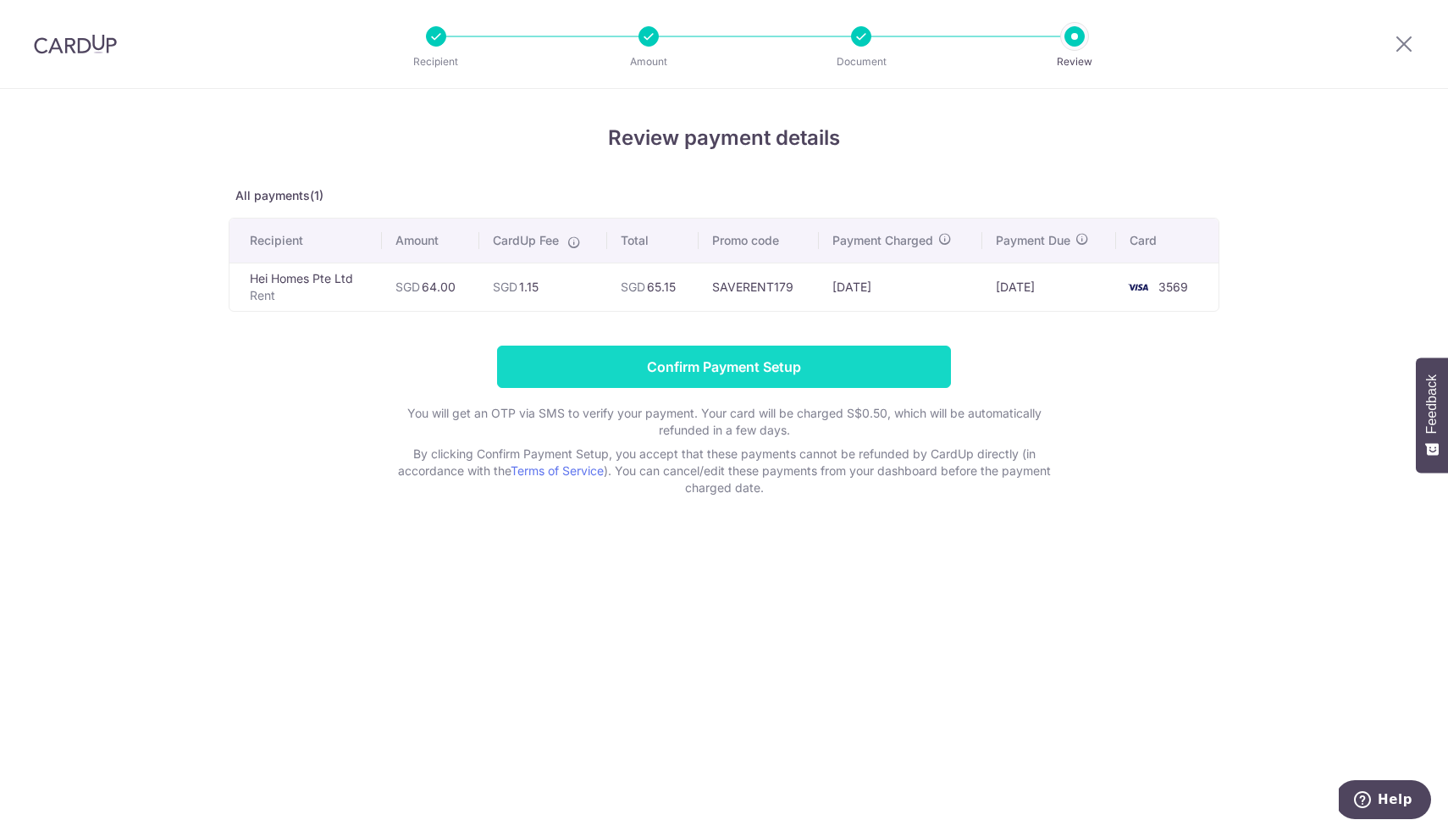
click at [755, 377] on input "Confirm Payment Setup" at bounding box center [724, 367] width 454 height 42
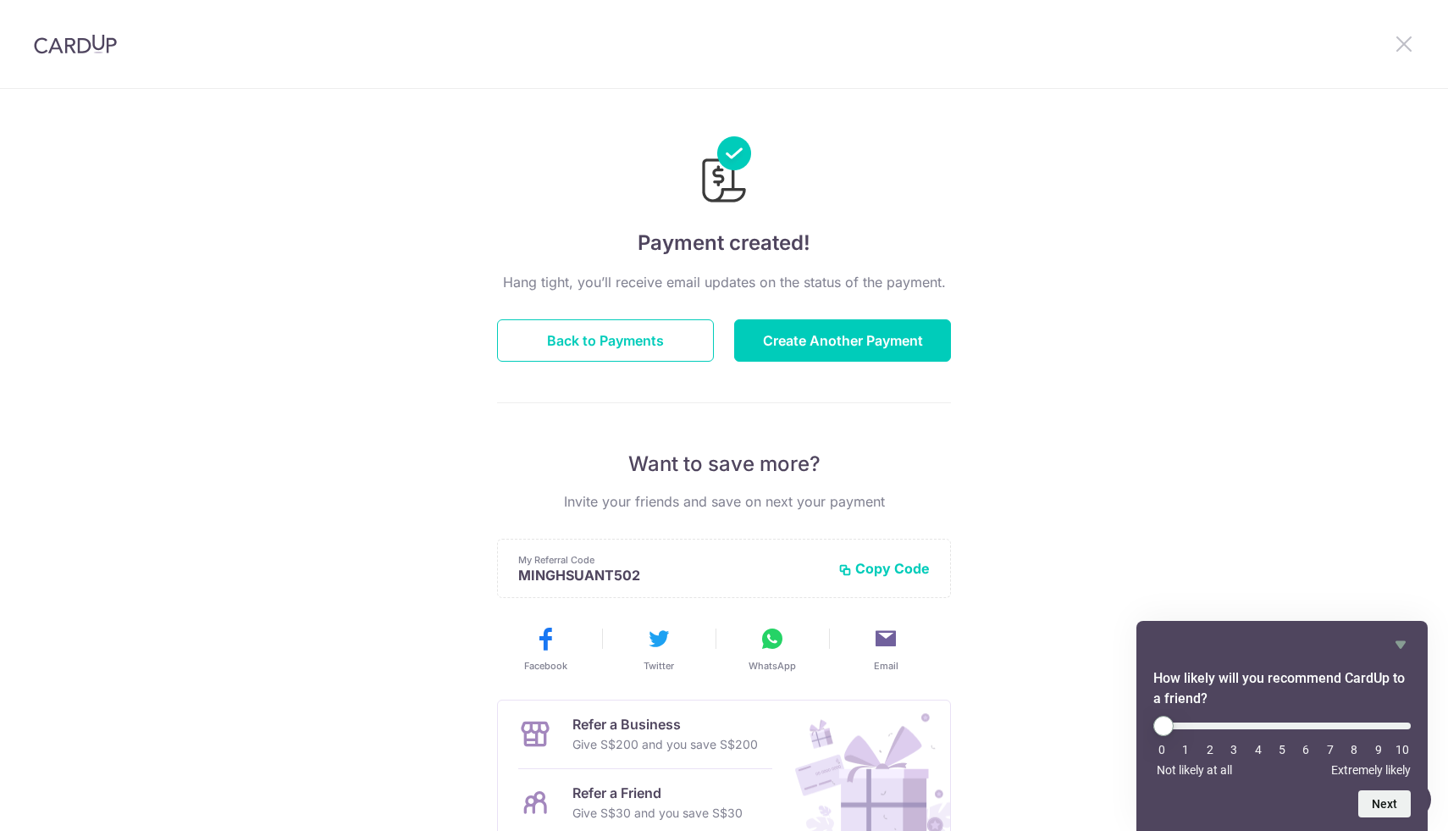
click at [1399, 38] on icon at bounding box center [1404, 43] width 20 height 21
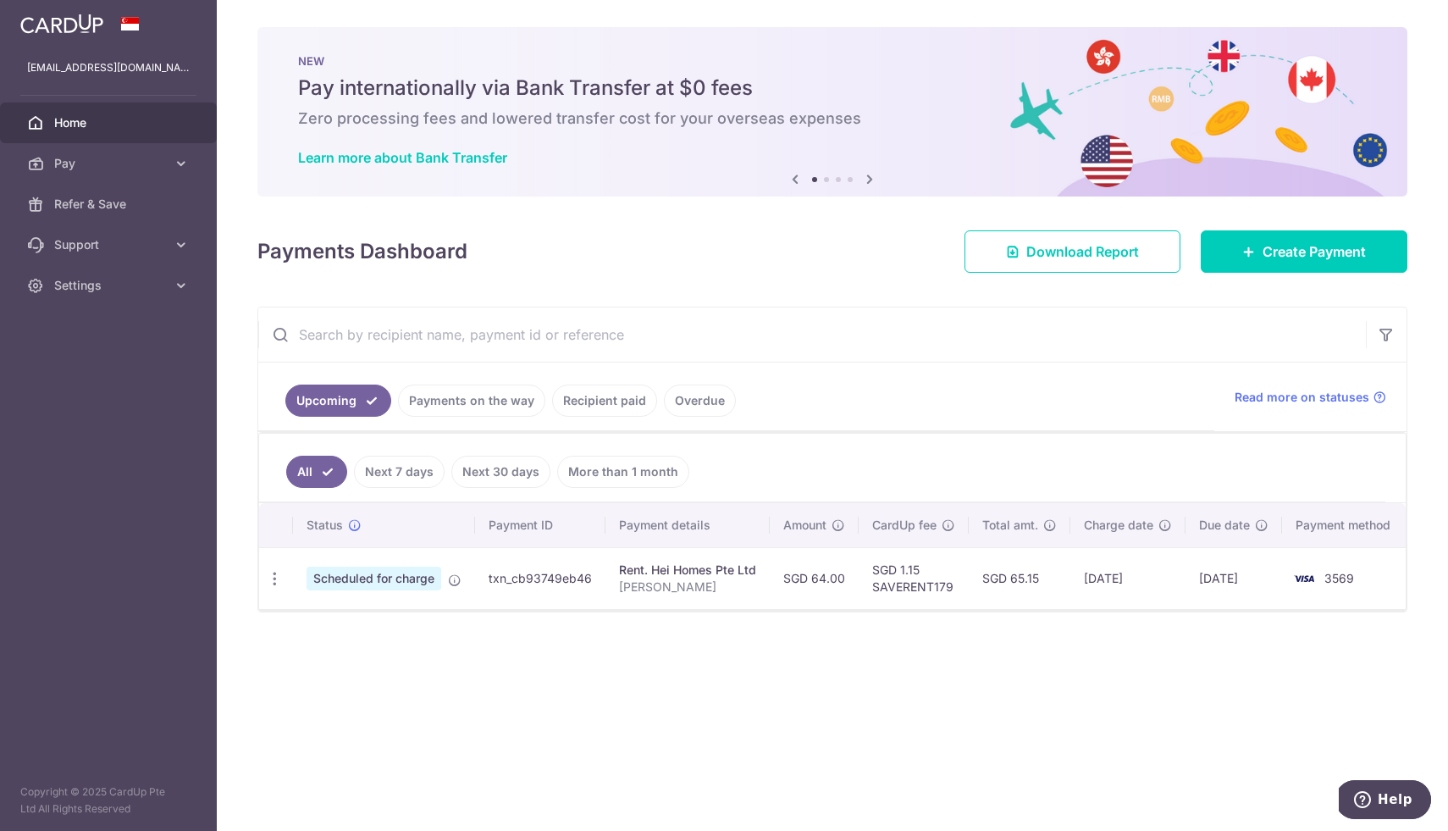
click at [749, 711] on div "× Pause Schedule Pause all future payments in this series Pause just this one p…" at bounding box center [832, 415] width 1231 height 831
